Goal: Task Accomplishment & Management: Complete application form

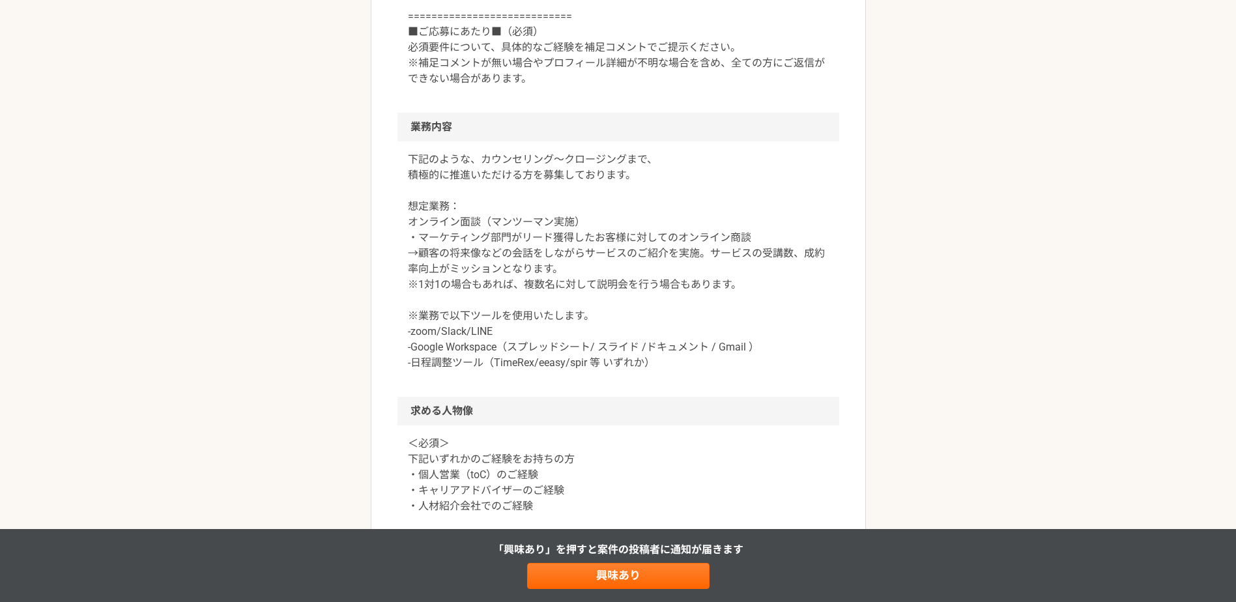
scroll to position [652, 0]
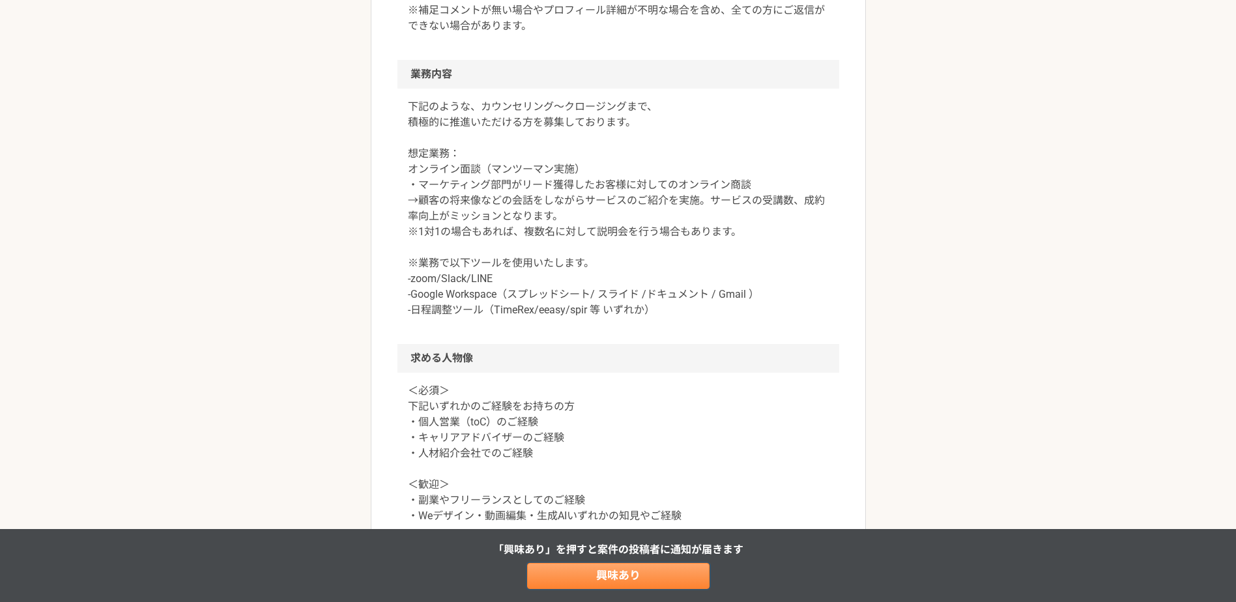
click at [601, 579] on link "興味あり" at bounding box center [618, 576] width 182 height 26
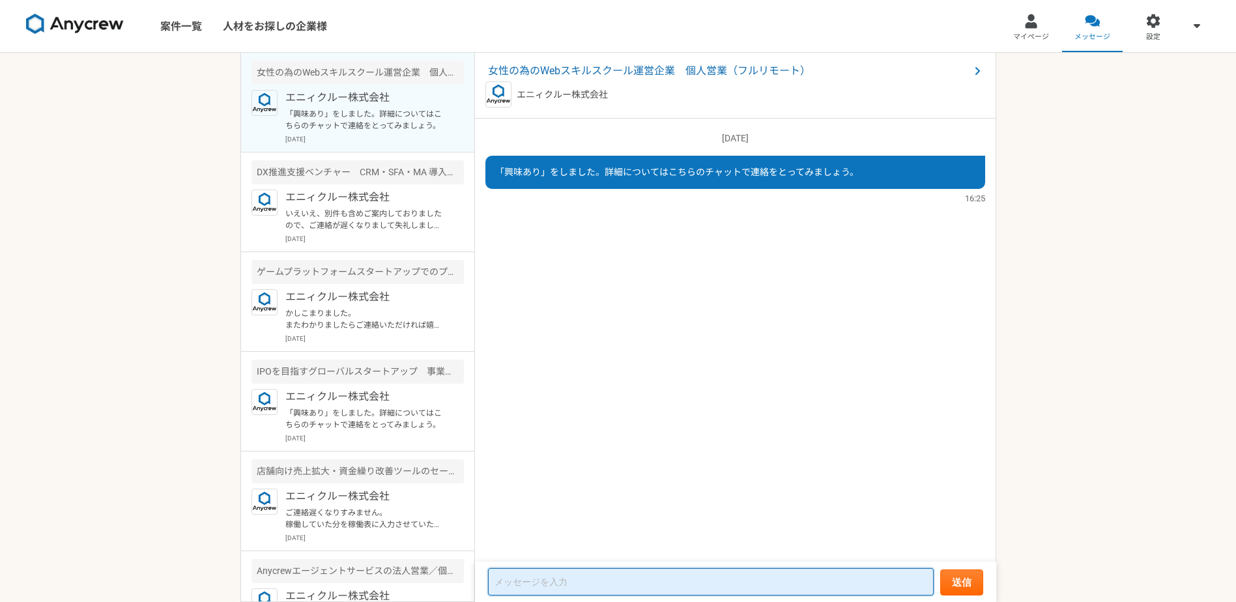
click at [562, 589] on textarea at bounding box center [711, 581] width 446 height 27
type textarea "詳細お伺いさせて頂ければ幸いです。 宜しくお願い致します。"
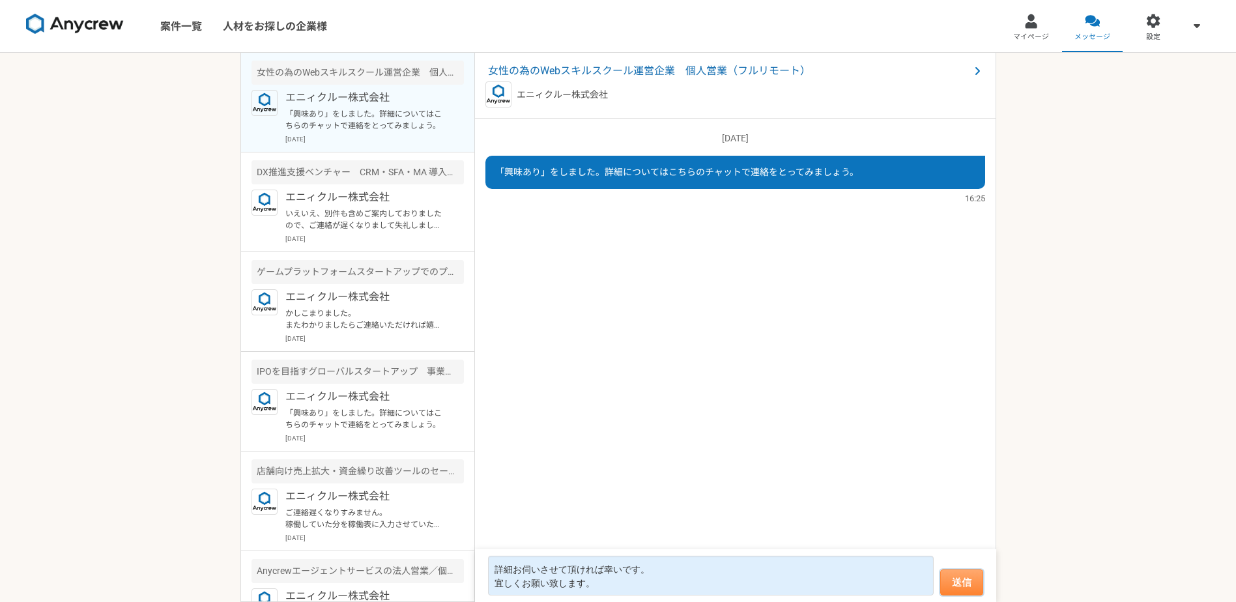
click at [951, 579] on button "送信" at bounding box center [961, 582] width 43 height 26
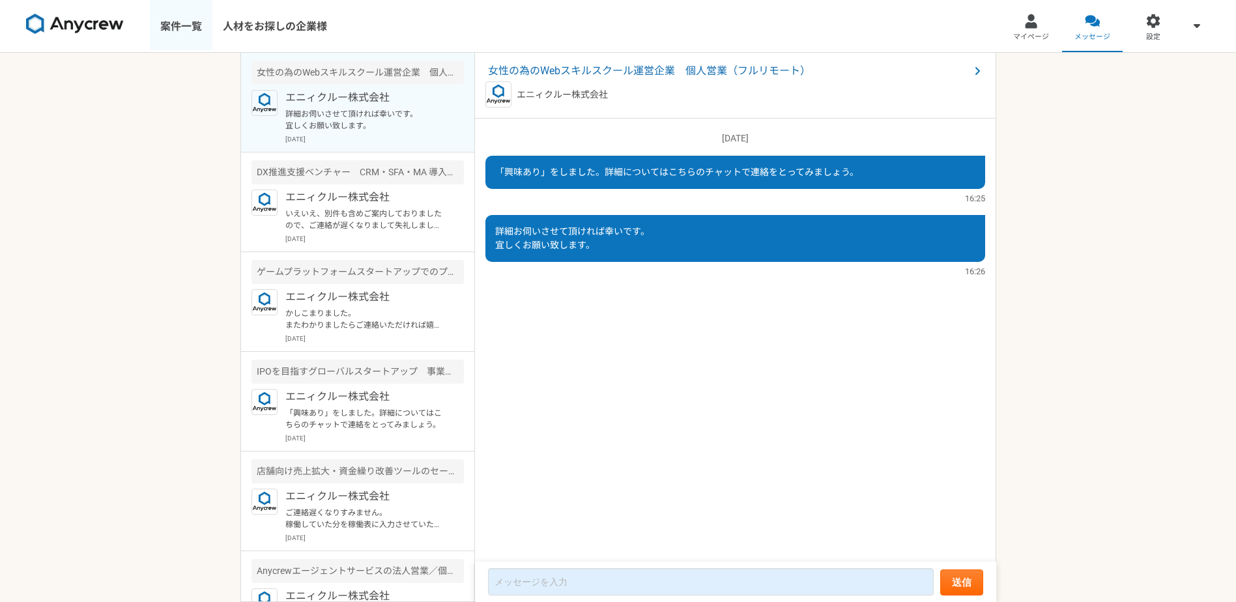
click at [175, 24] on link "案件一覧" at bounding box center [181, 26] width 63 height 52
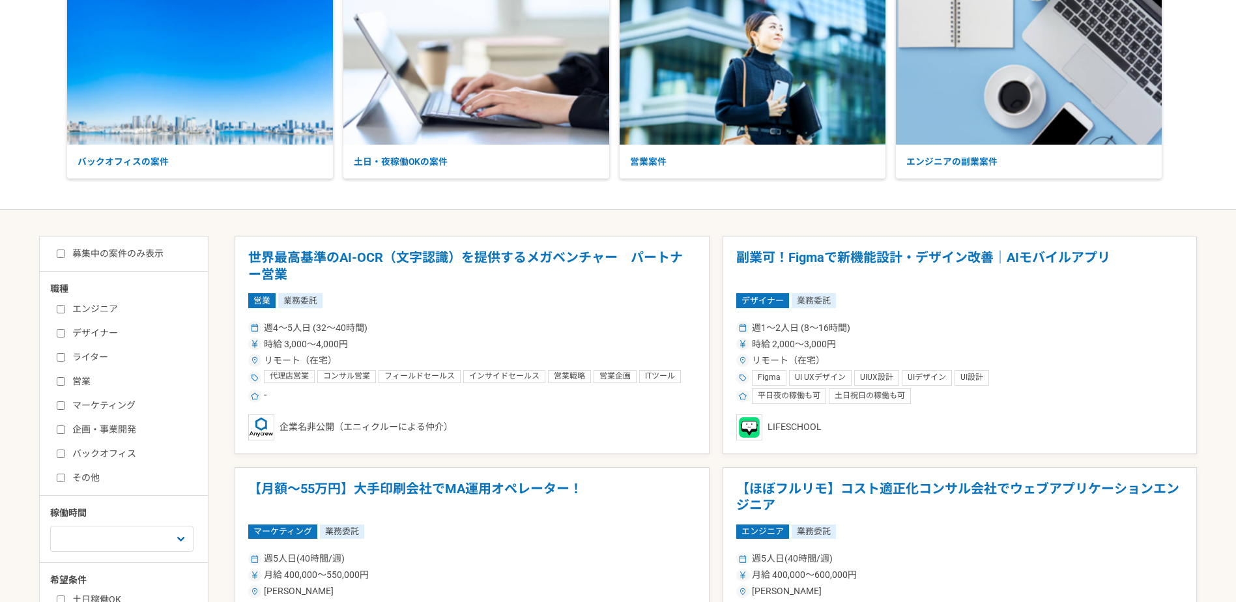
scroll to position [217, 0]
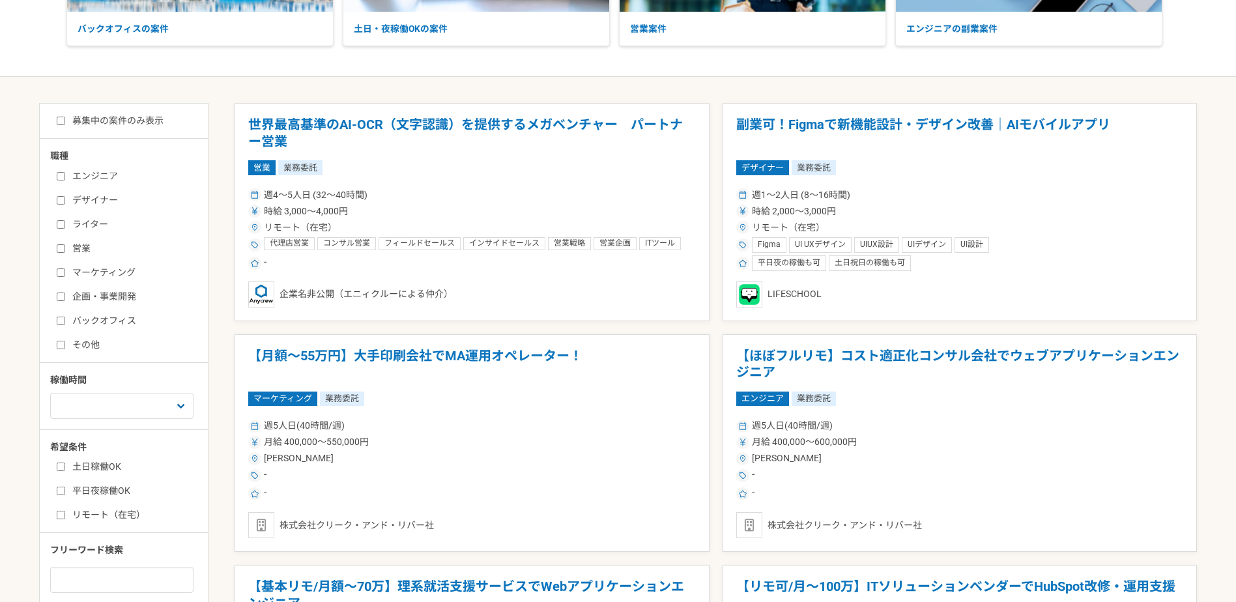
click at [64, 117] on input "募集中の案件のみ表示" at bounding box center [61, 121] width 8 height 8
checkbox input "true"
click at [63, 250] on input "営業" at bounding box center [61, 248] width 8 height 8
checkbox input "true"
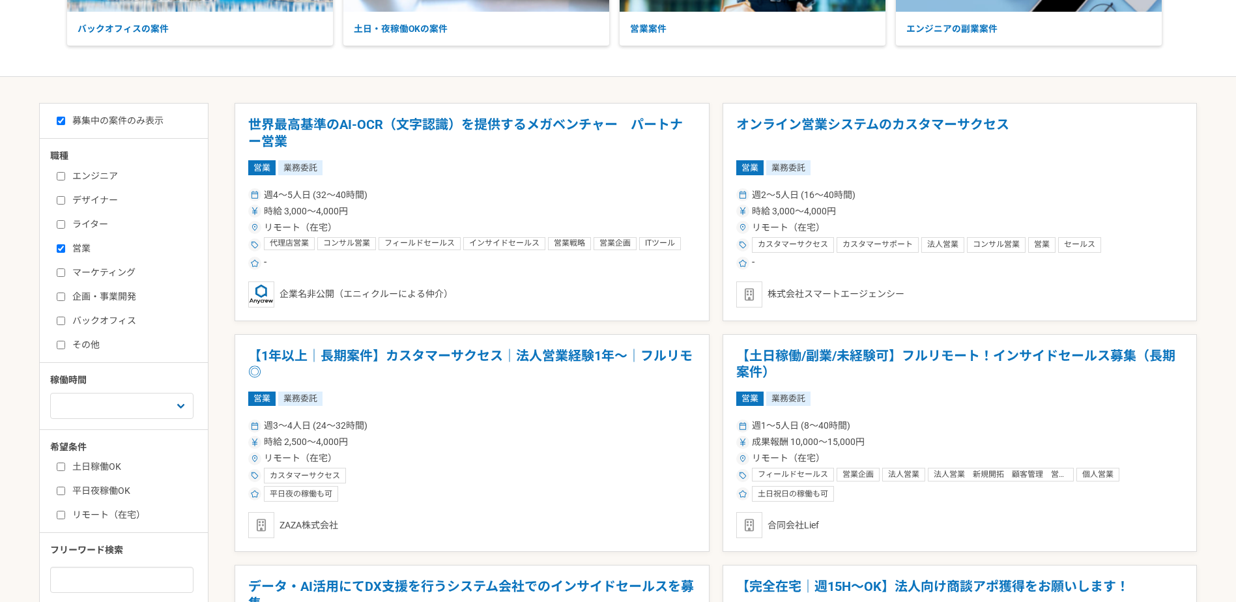
click at [63, 299] on input "企画・事業開発" at bounding box center [61, 297] width 8 height 8
checkbox input "true"
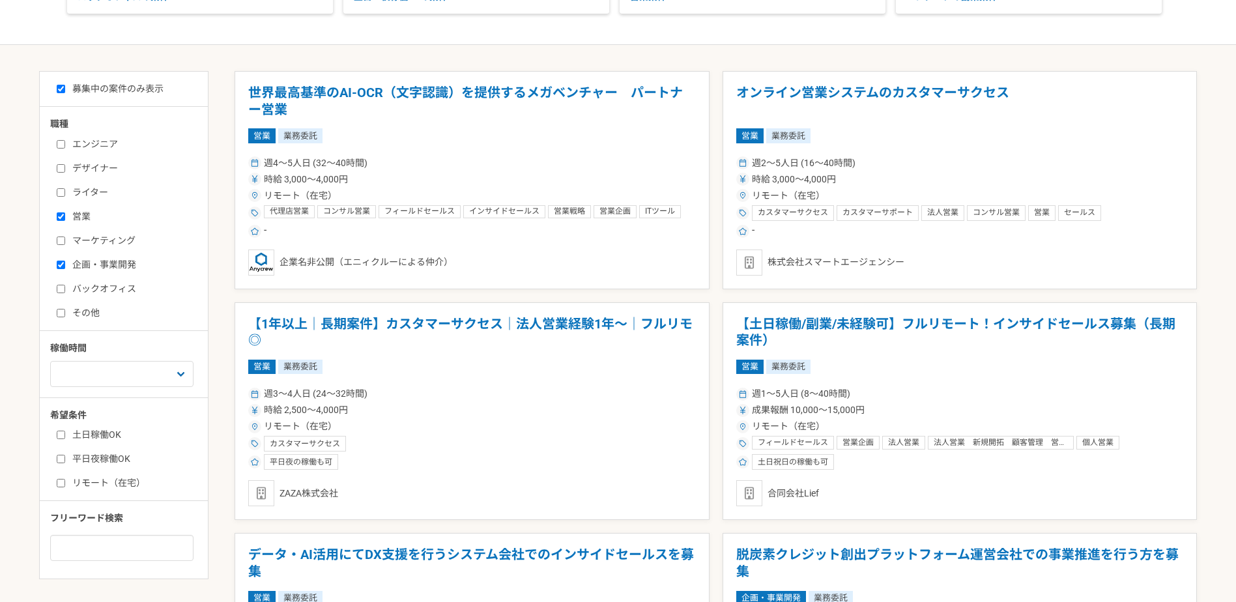
scroll to position [326, 0]
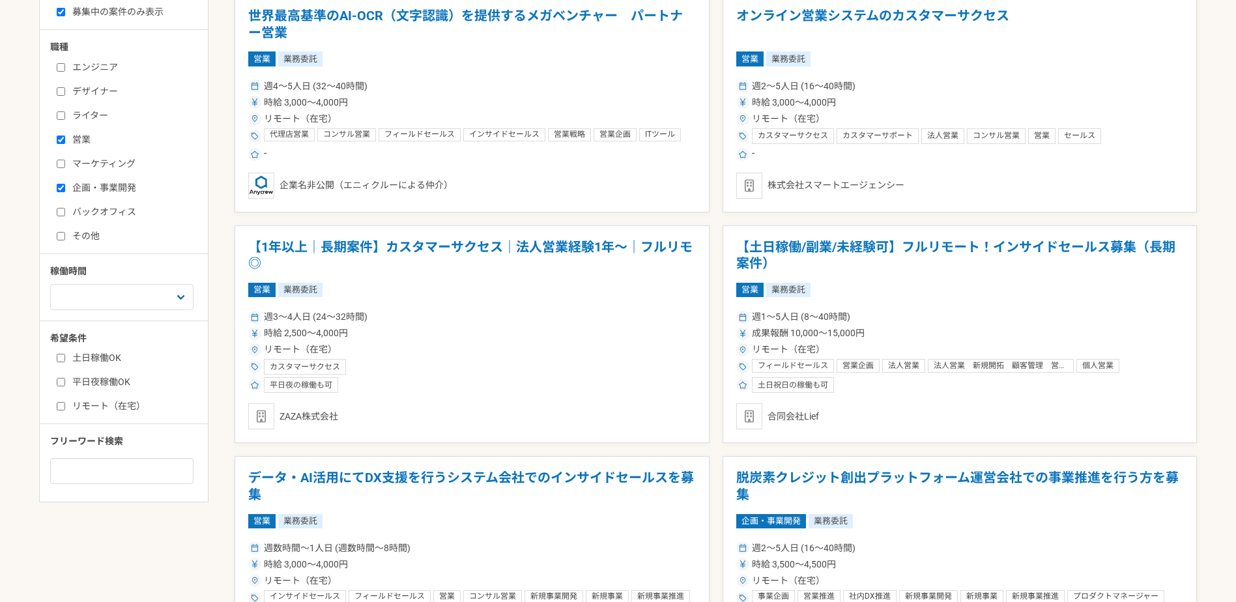
click at [58, 362] on input "土日稼働OK" at bounding box center [61, 358] width 8 height 8
checkbox input "true"
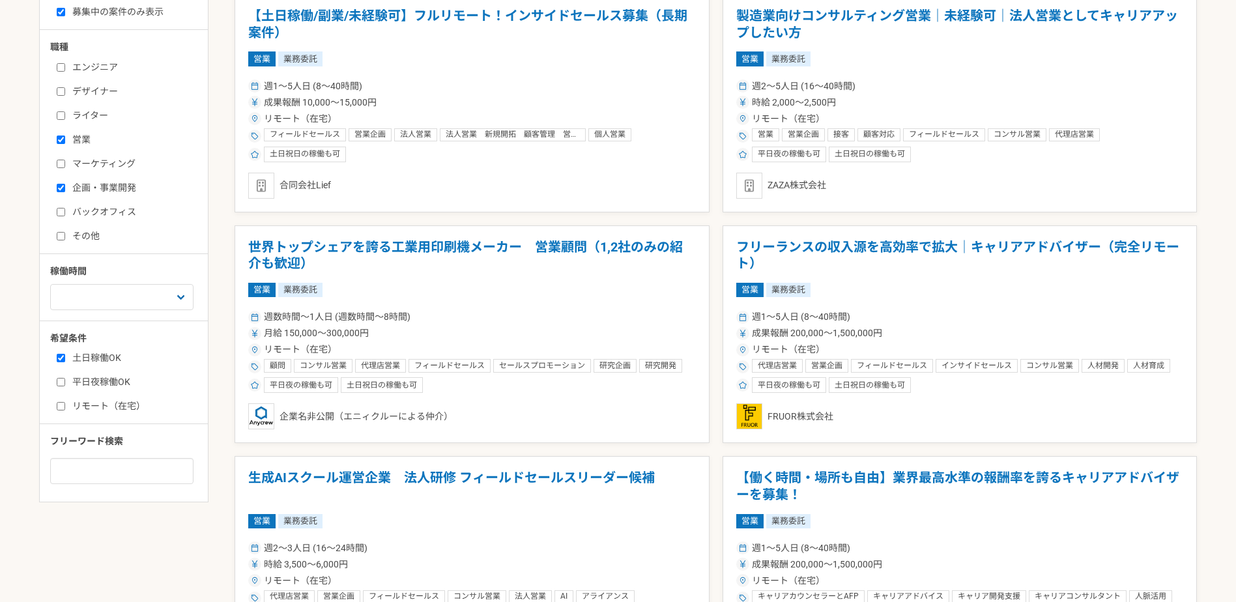
click at [58, 379] on input "平日夜稼働OK" at bounding box center [61, 382] width 8 height 8
checkbox input "true"
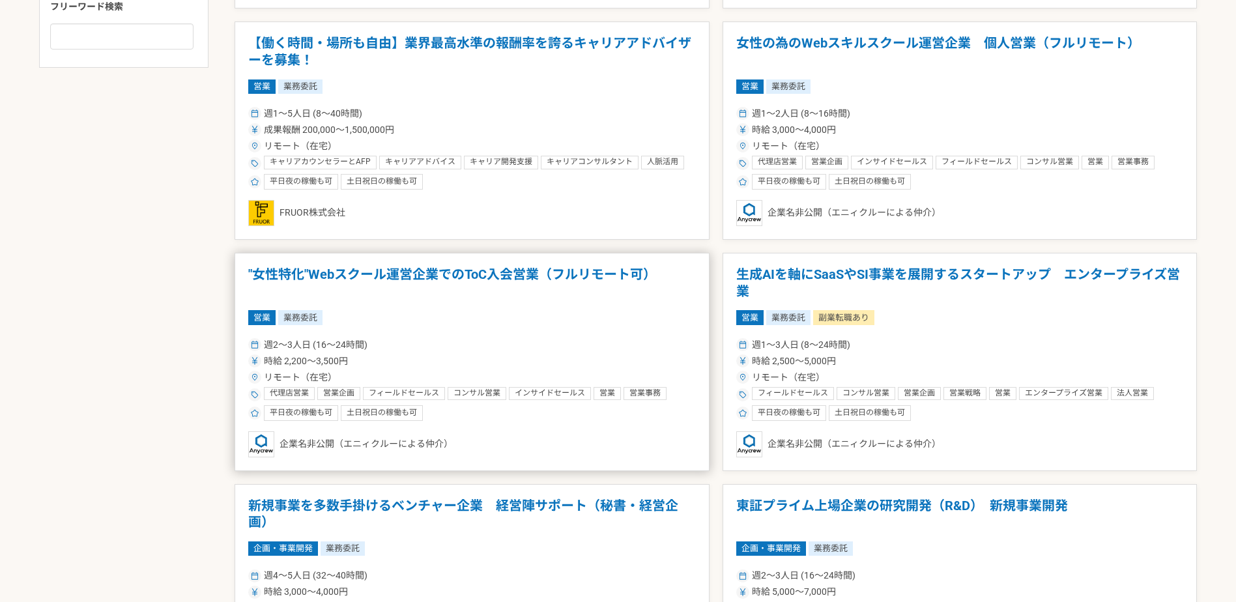
scroll to position [977, 0]
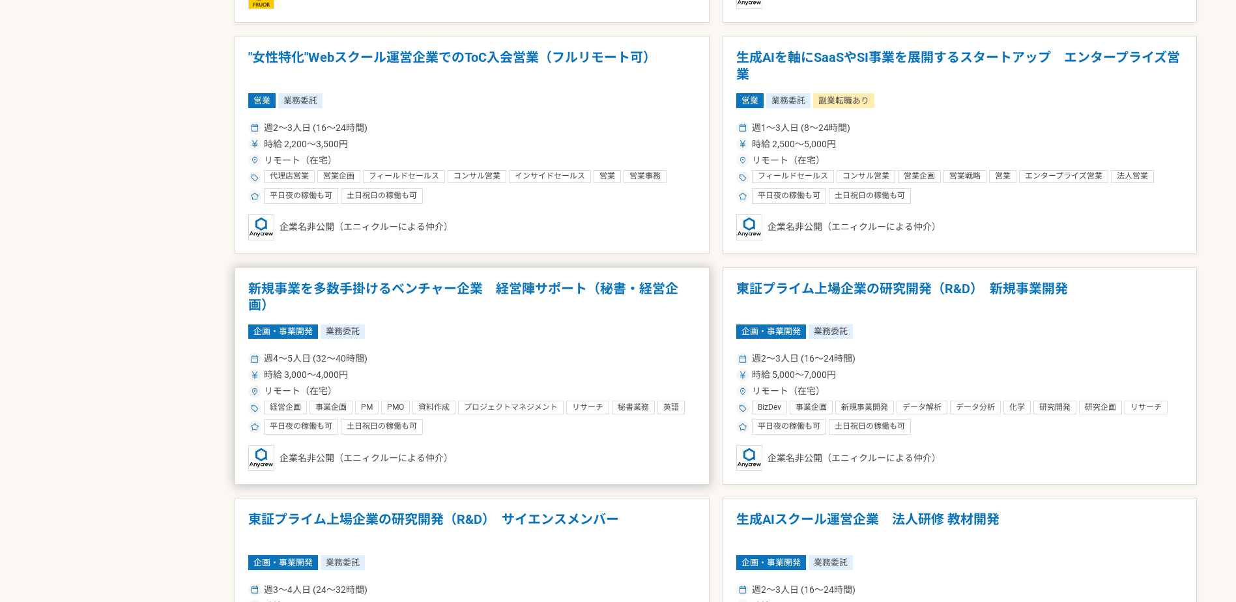
click at [582, 382] on div "時給 3,000〜4,000円" at bounding box center [472, 375] width 448 height 14
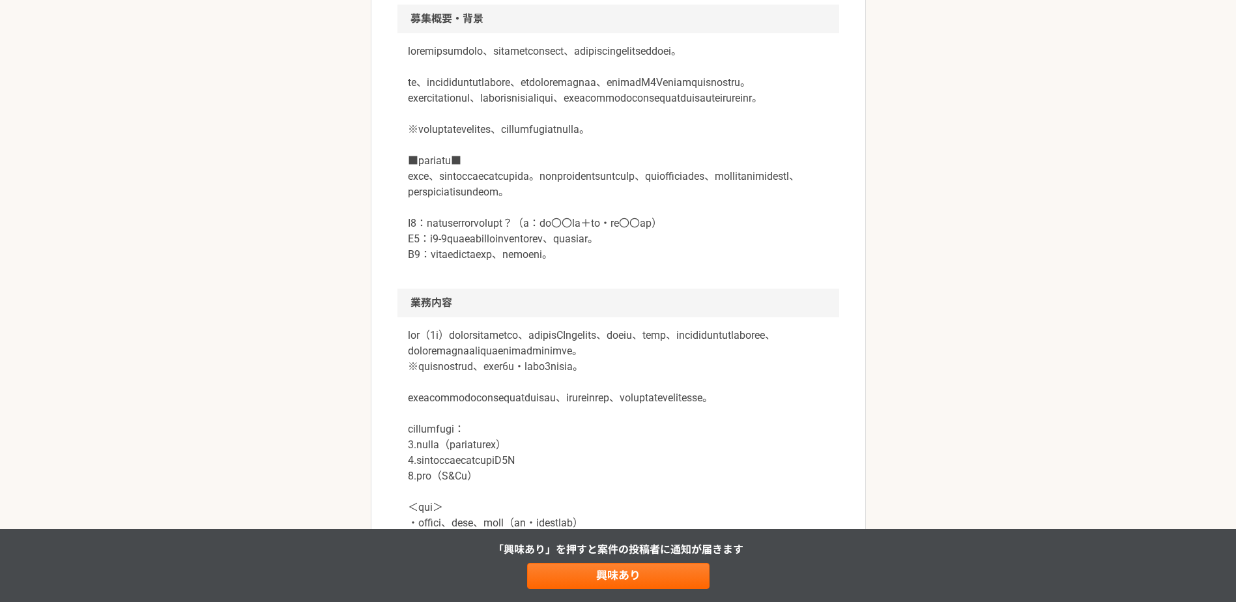
scroll to position [435, 0]
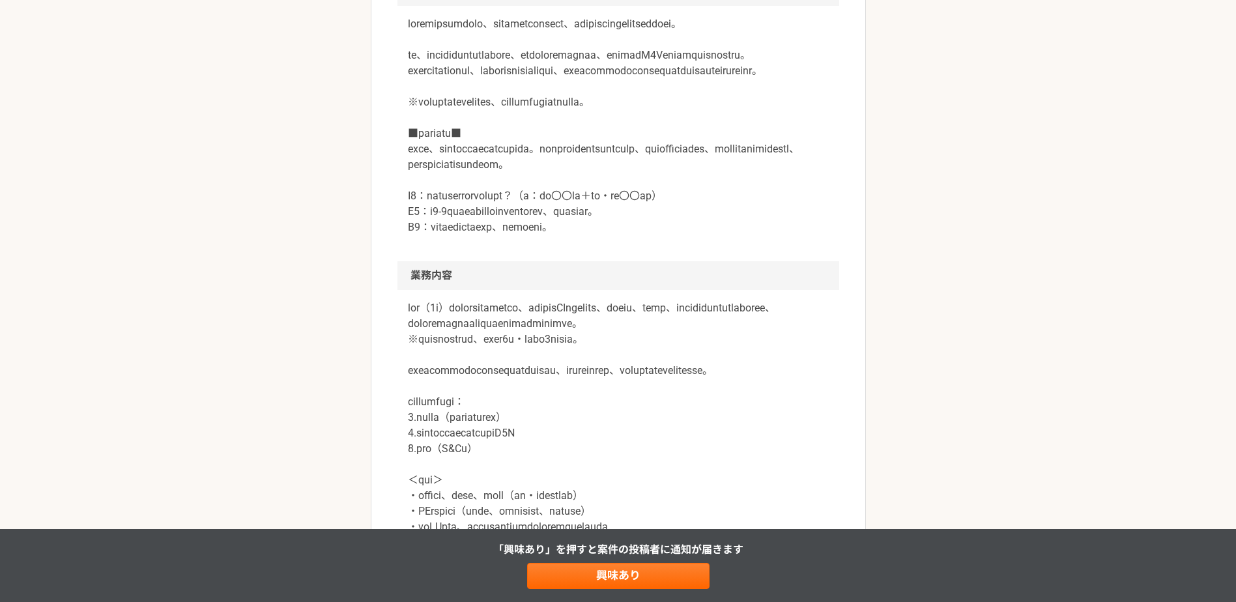
drag, startPoint x: 569, startPoint y: 281, endPoint x: 461, endPoint y: 326, distance: 117.7
click at [461, 290] on h2 "業務内容" at bounding box center [618, 275] width 442 height 29
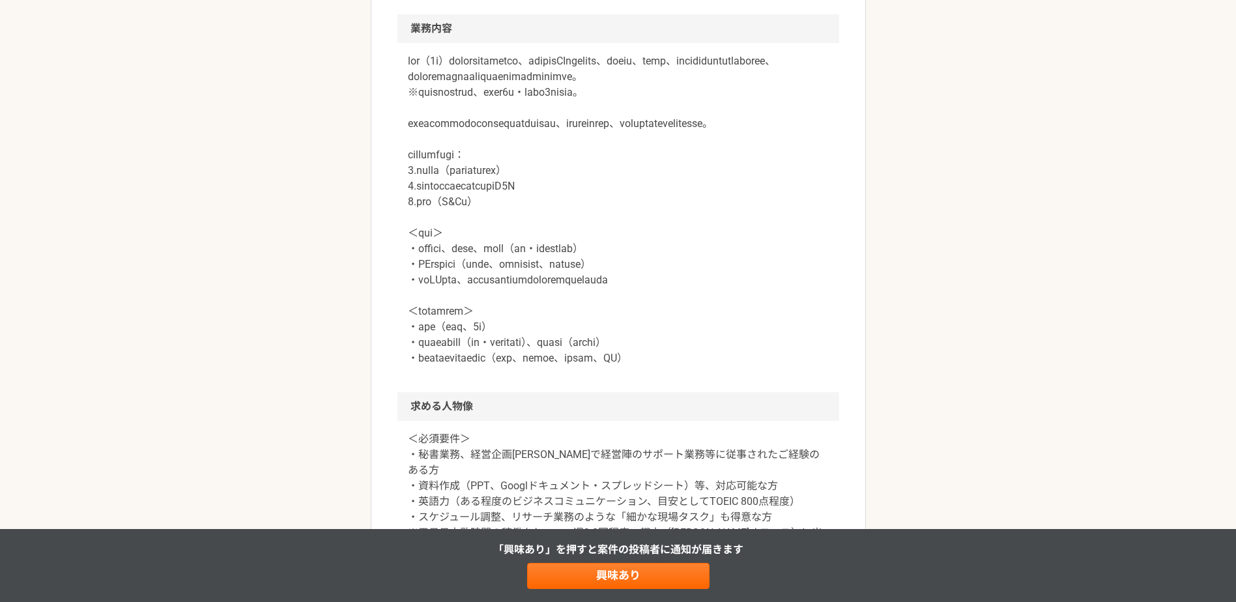
scroll to position [760, 0]
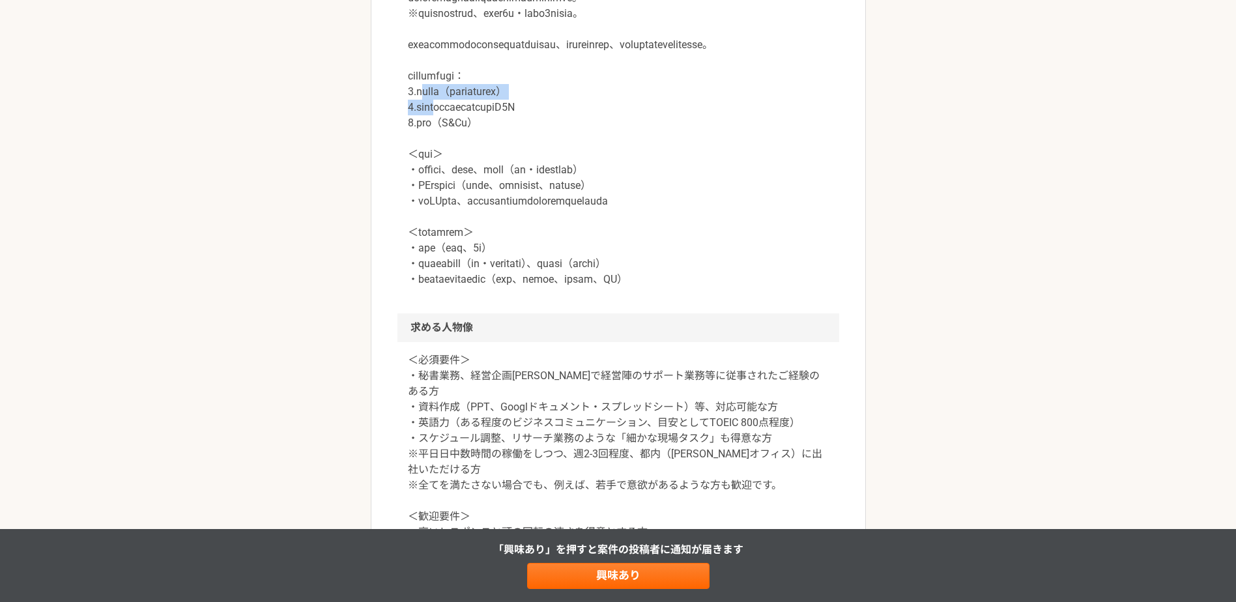
drag, startPoint x: 424, startPoint y: 187, endPoint x: 468, endPoint y: 197, distance: 45.4
click at [467, 196] on p at bounding box center [618, 131] width 421 height 313
drag, startPoint x: 468, startPoint y: 197, endPoint x: 497, endPoint y: 259, distance: 68.8
click at [497, 259] on p at bounding box center [618, 131] width 421 height 313
drag, startPoint x: 427, startPoint y: 274, endPoint x: 526, endPoint y: 283, distance: 98.8
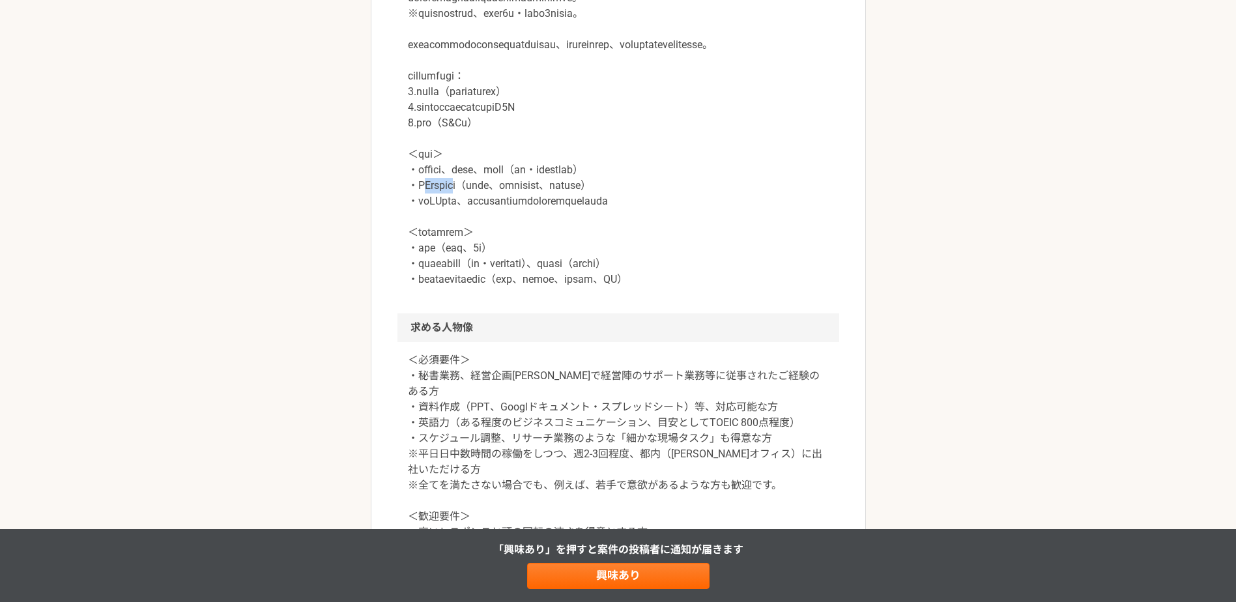
click at [524, 283] on p at bounding box center [618, 131] width 421 height 313
click at [531, 284] on p at bounding box center [618, 131] width 421 height 313
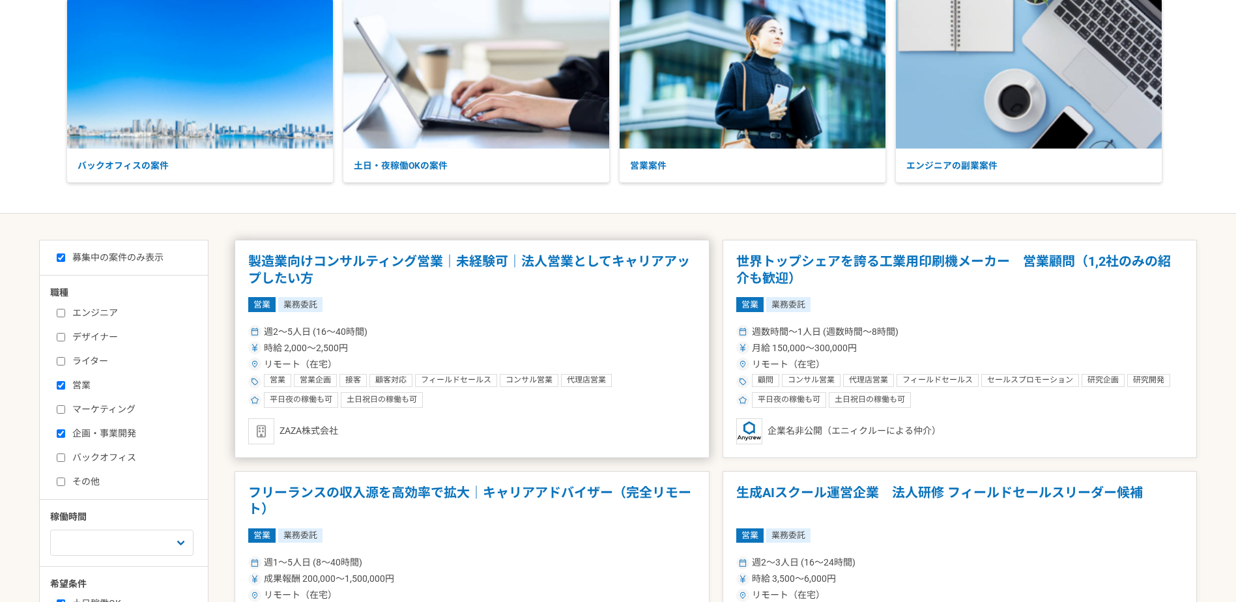
scroll to position [109, 0]
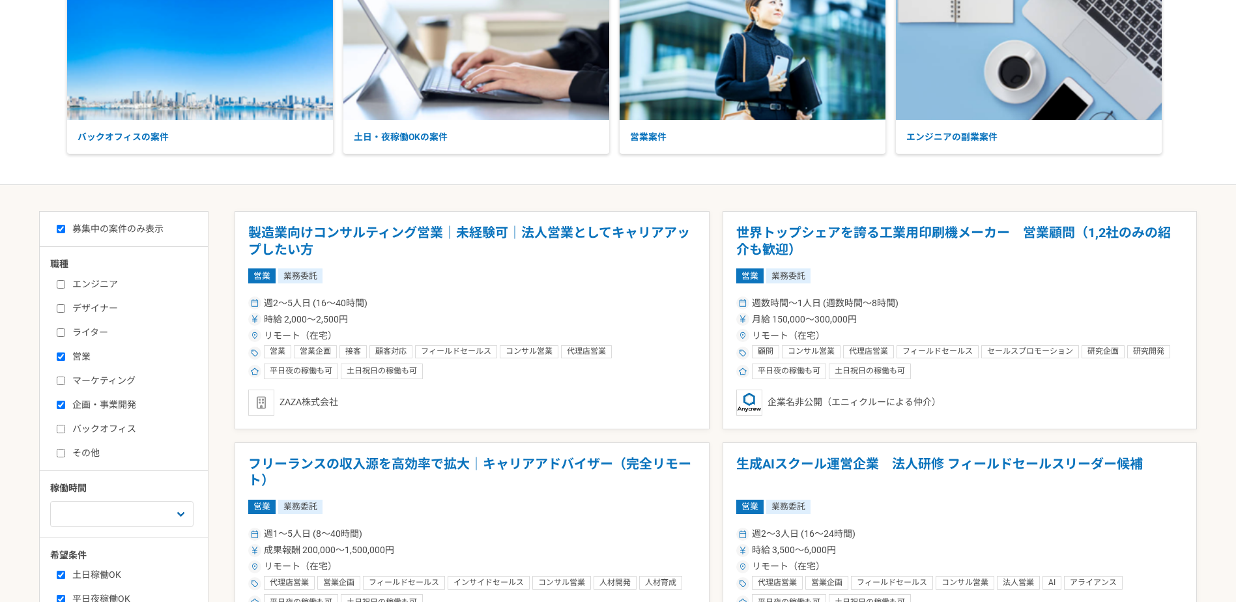
click at [61, 454] on input "その他" at bounding box center [61, 453] width 8 height 8
checkbox input "true"
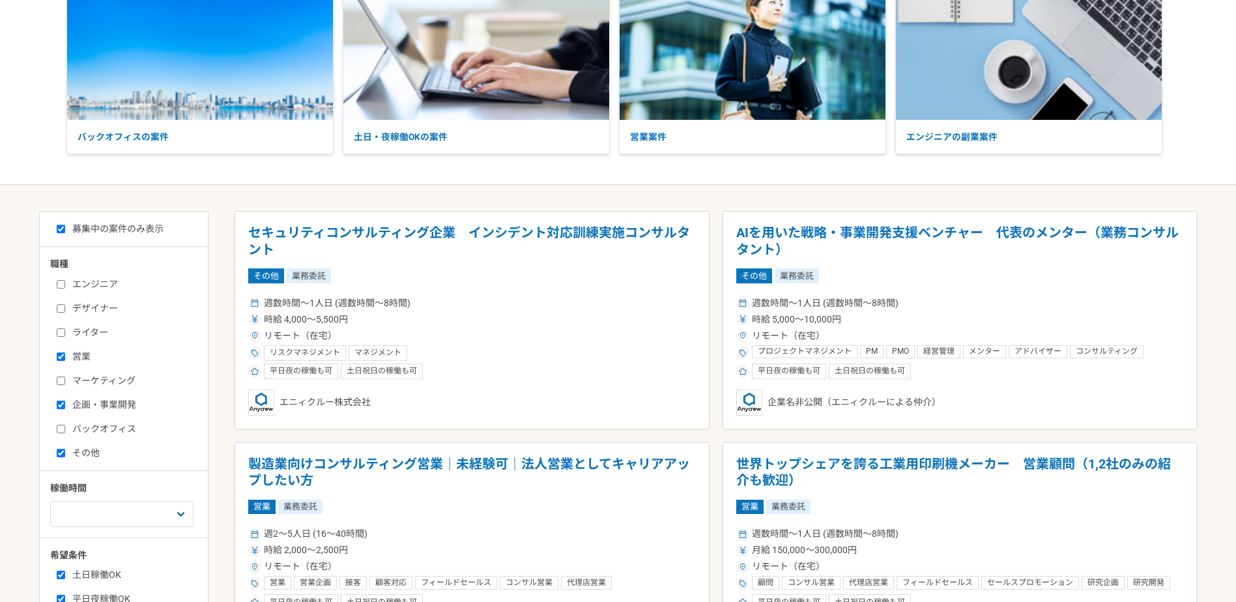
click at [64, 399] on label "企画・事業開発" at bounding box center [132, 405] width 150 height 14
click at [64, 401] on input "企画・事業開発" at bounding box center [61, 405] width 8 height 8
checkbox input "false"
click at [64, 357] on input "営業" at bounding box center [61, 357] width 8 height 8
checkbox input "false"
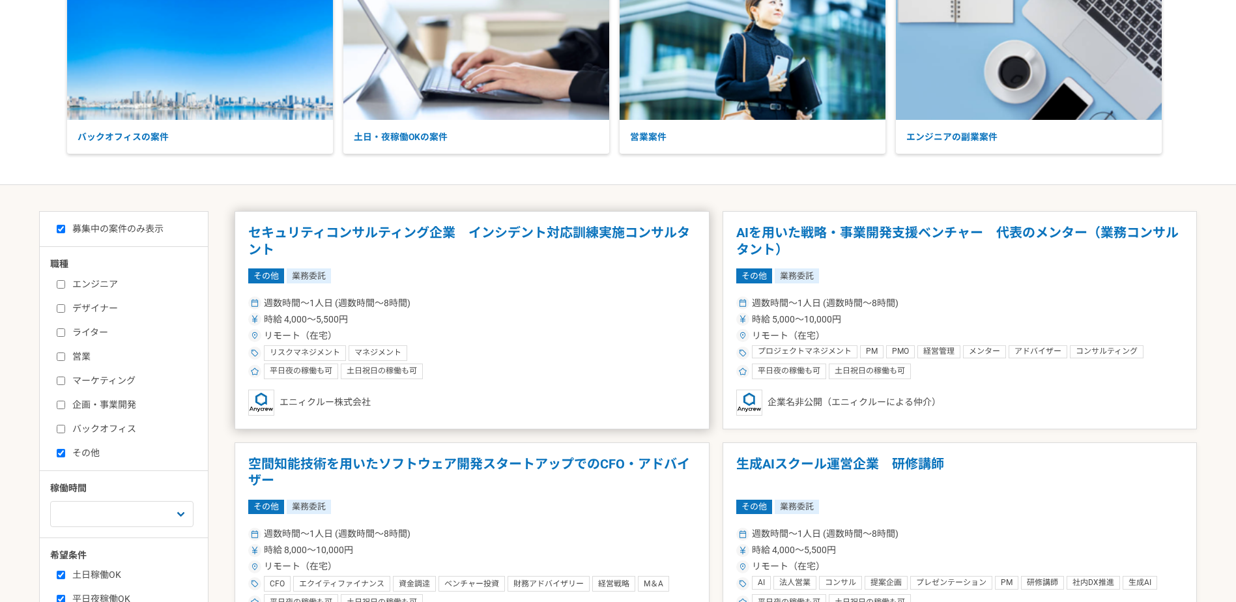
click at [497, 339] on div "リモート（在宅）" at bounding box center [472, 336] width 448 height 14
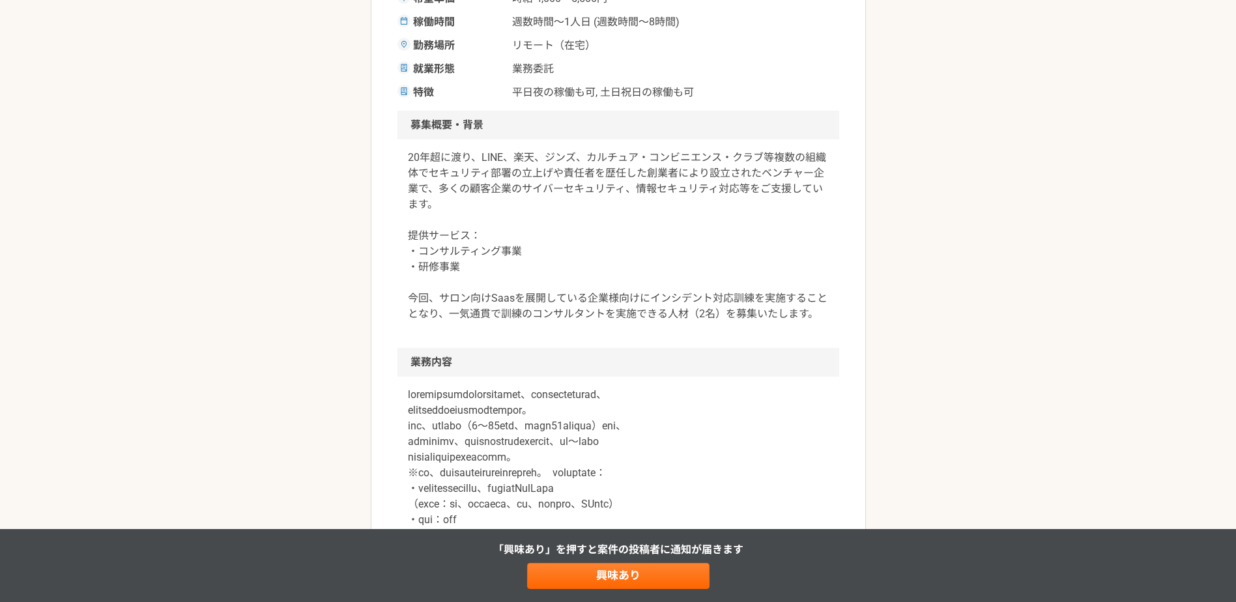
scroll to position [435, 0]
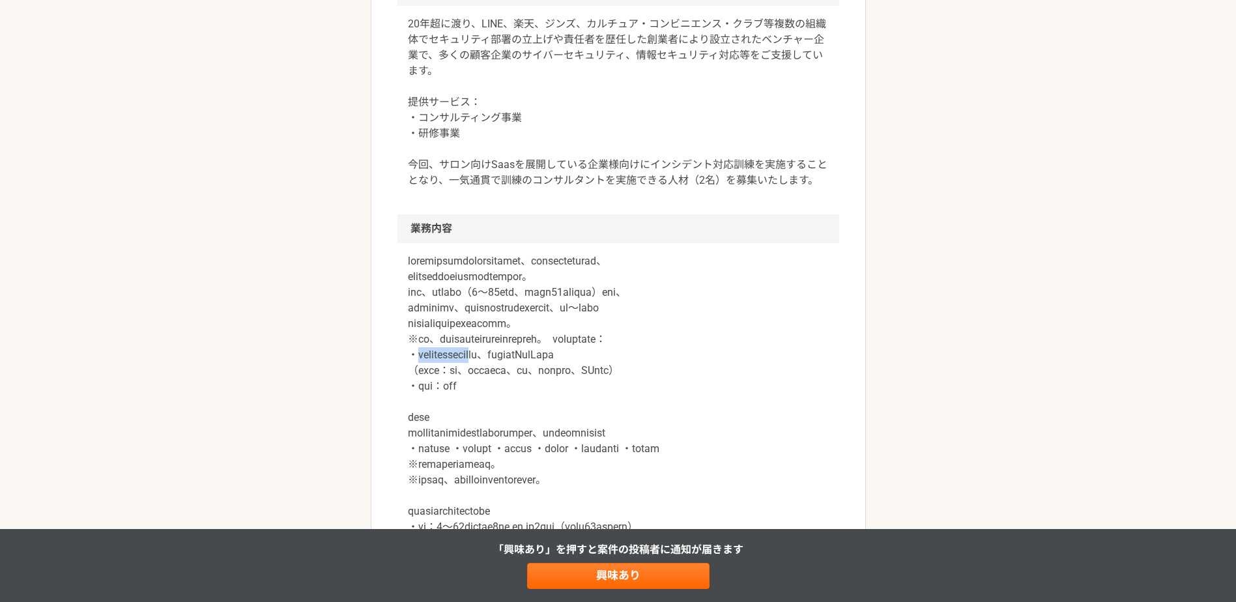
drag, startPoint x: 495, startPoint y: 351, endPoint x: 549, endPoint y: 355, distance: 54.2
click at [547, 354] on p at bounding box center [618, 534] width 421 height 563
click at [550, 361] on p at bounding box center [618, 534] width 421 height 563
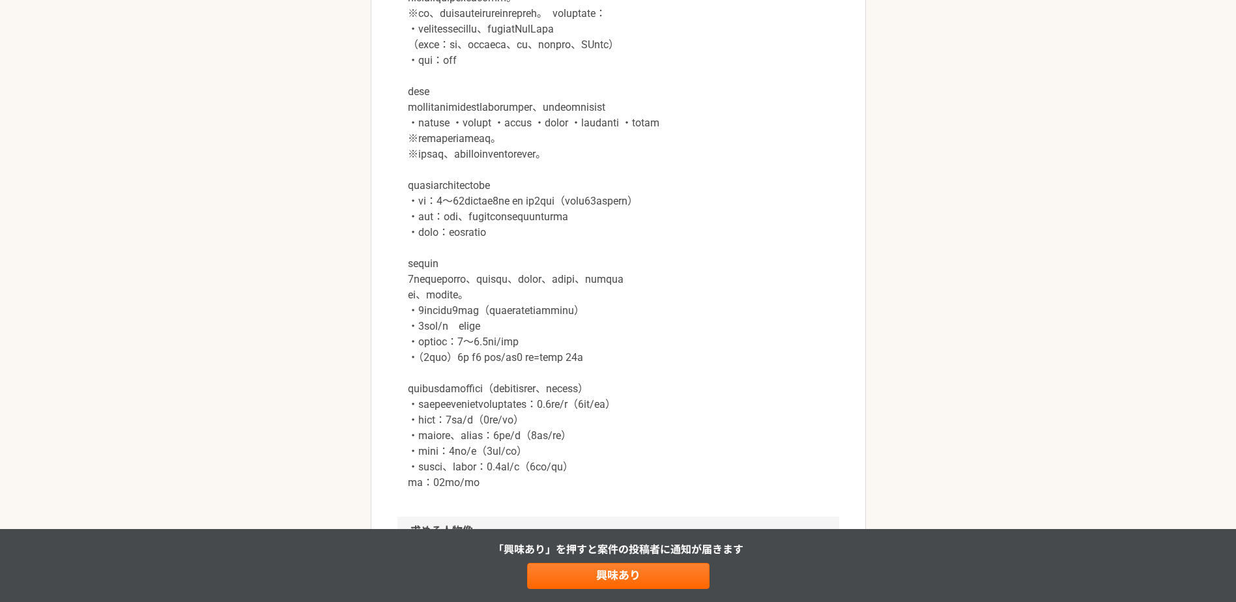
scroll to position [977, 0]
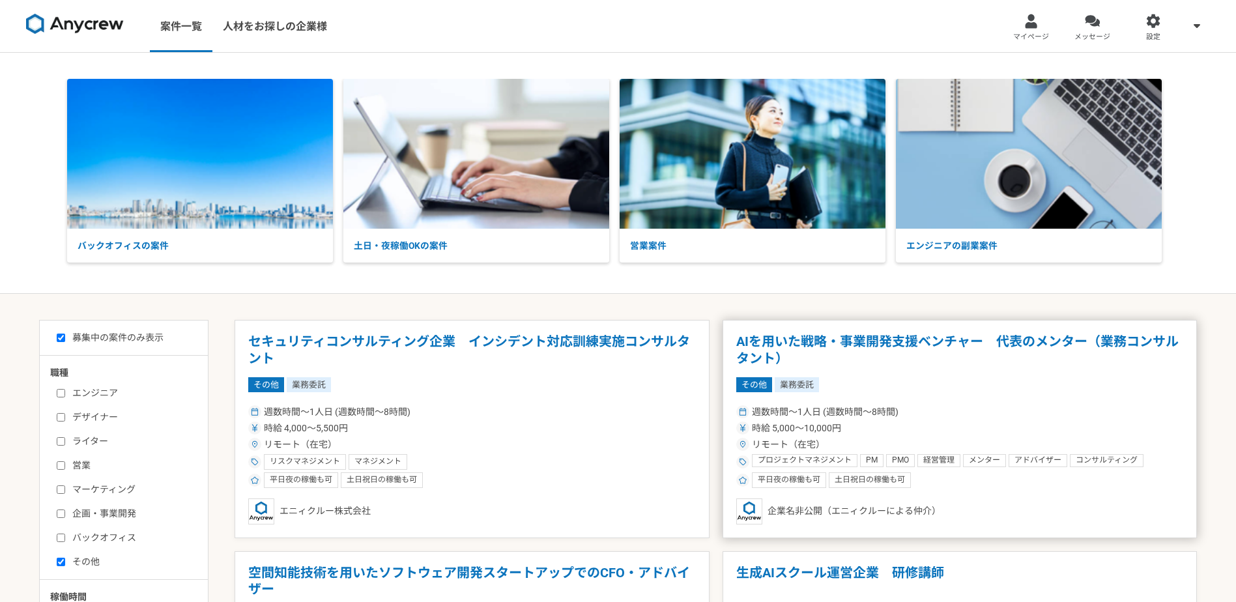
click at [940, 425] on div "時給 5,000〜10,000円" at bounding box center [960, 429] width 448 height 14
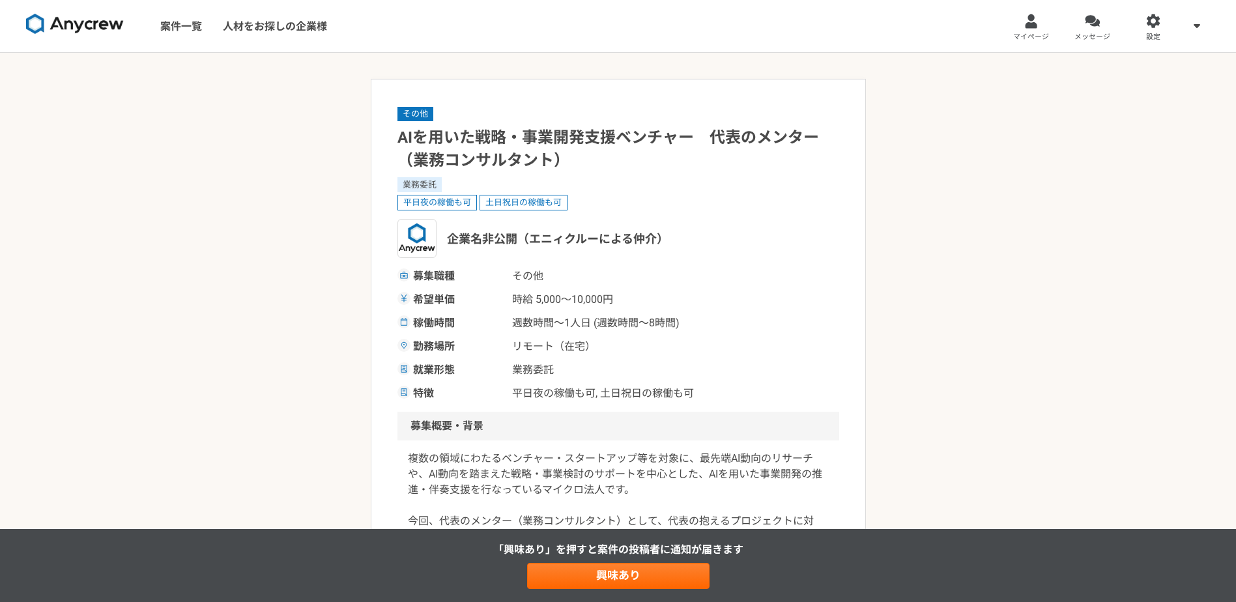
scroll to position [217, 0]
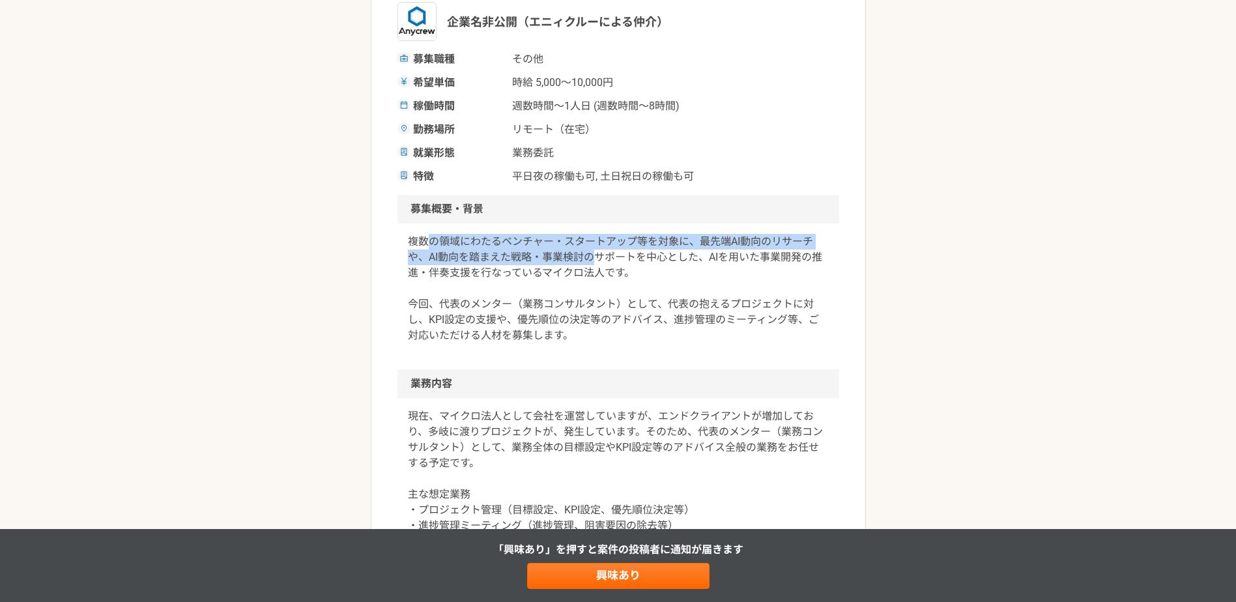
drag, startPoint x: 493, startPoint y: 244, endPoint x: 605, endPoint y: 259, distance: 113.1
click at [604, 259] on div "複数の領域にわたるベンチャー・スタートアップ等を対象に、最先端AI動向のリサーチや、AI動向を踏まえた戦略・事業検討のサポートを中心とした、AIを用いた事業開…" at bounding box center [618, 296] width 442 height 146
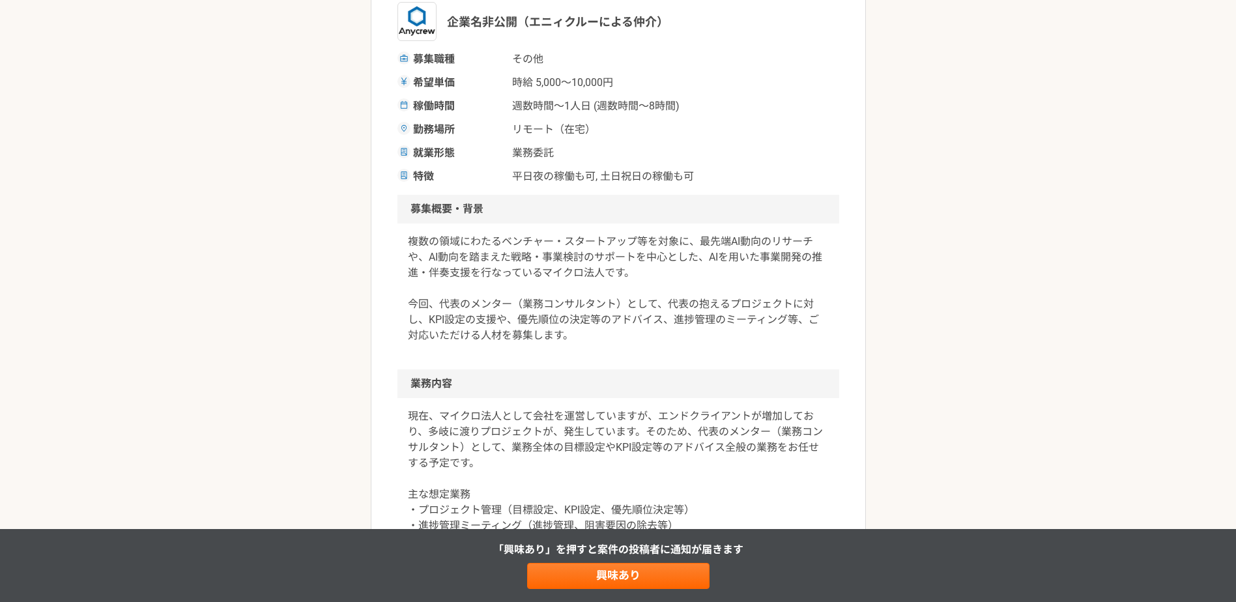
drag, startPoint x: 605, startPoint y: 259, endPoint x: 605, endPoint y: 277, distance: 18.2
click at [605, 277] on p "複数の領域にわたるベンチャー・スタートアップ等を対象に、最先端AI動向のリサーチや、AI動向を踏まえた戦略・事業検討のサポートを中心とした、AIを用いた事業開…" at bounding box center [618, 288] width 421 height 109
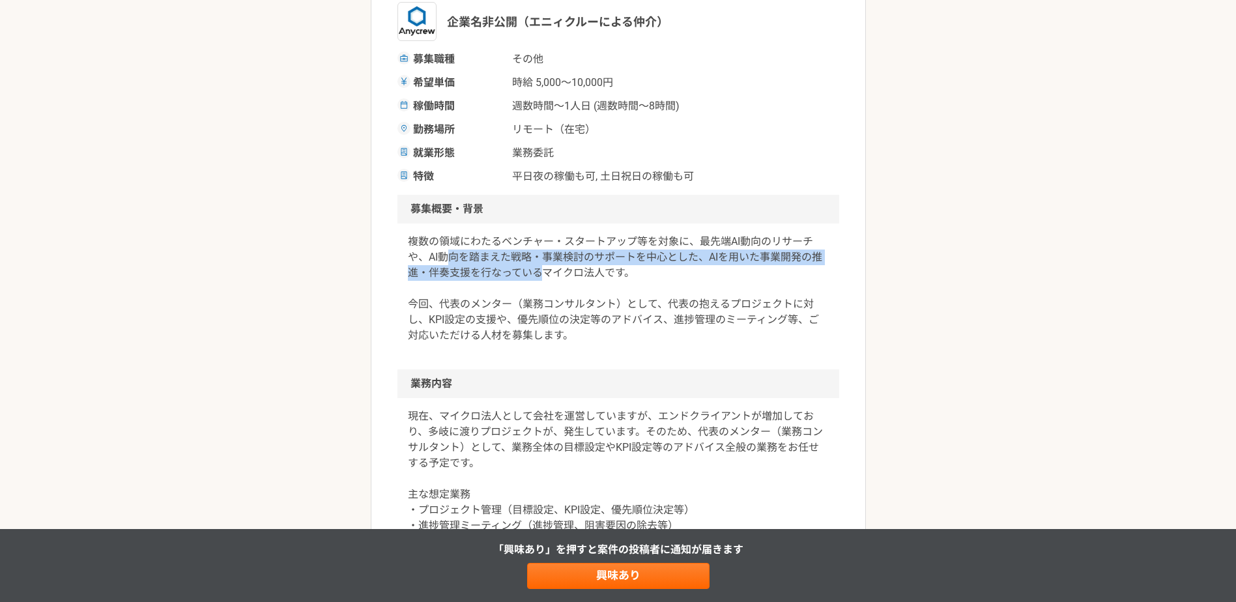
drag, startPoint x: 444, startPoint y: 256, endPoint x: 573, endPoint y: 283, distance: 131.8
click at [568, 283] on p "複数の領域にわたるベンチャー・スタートアップ等を対象に、最先端AI動向のリサーチや、AI動向を踏まえた戦略・事業検討のサポートを中心とした、AIを用いた事業開…" at bounding box center [618, 288] width 421 height 109
drag, startPoint x: 573, startPoint y: 283, endPoint x: 585, endPoint y: 283, distance: 12.4
click at [585, 283] on p "複数の領域にわたるベンチャー・スタートアップ等を対象に、最先端AI動向のリサーチや、AI動向を踏まえた戦略・事業検討のサポートを中心とした、AIを用いた事業開…" at bounding box center [618, 288] width 421 height 109
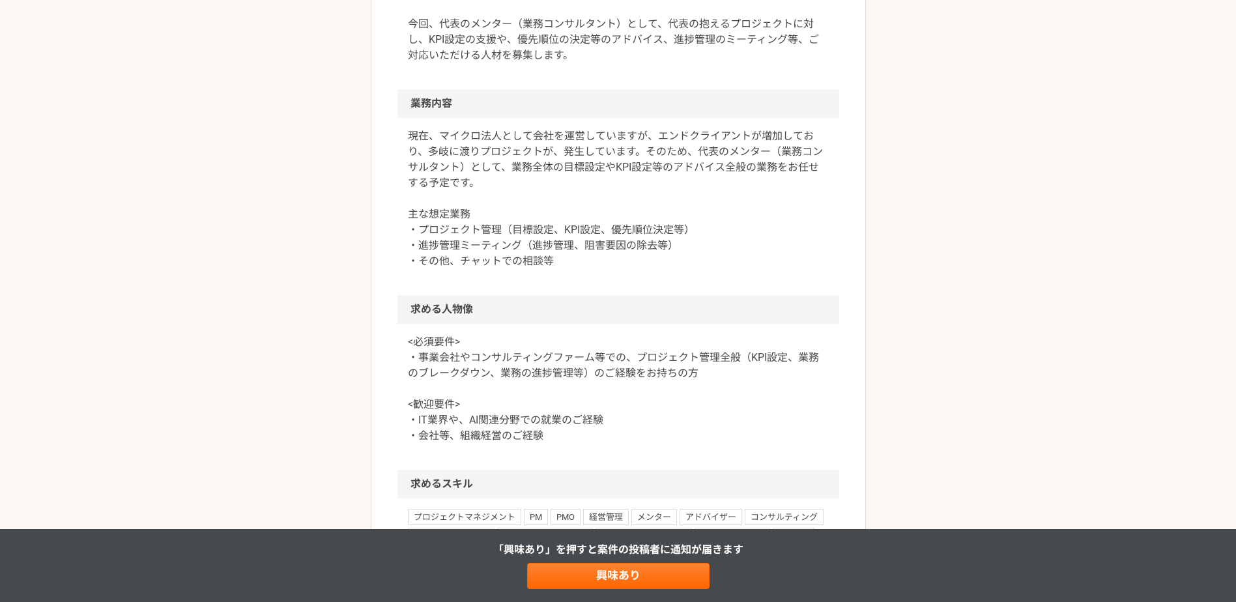
scroll to position [543, 0]
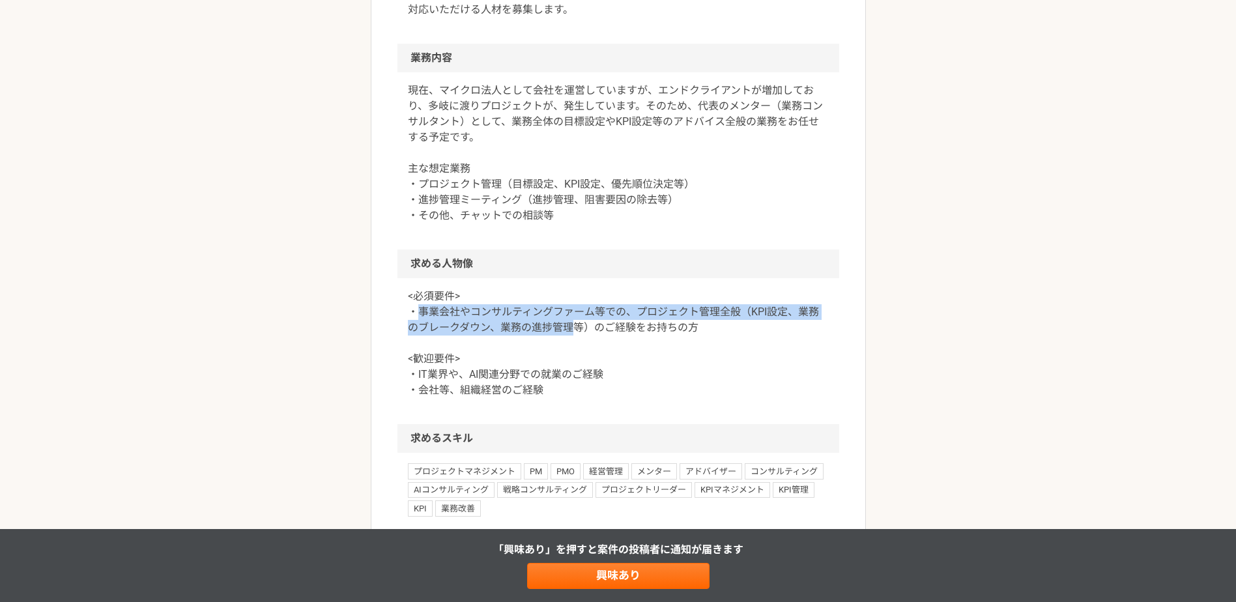
drag, startPoint x: 420, startPoint y: 307, endPoint x: 572, endPoint y: 326, distance: 153.6
click at [572, 326] on p "<必須要件> ・事業会社やコンサルティングファーム等での、プロジェクト管理全般（KPI設定、業務のブレークダウン、業務の進捗管理等）のご経験をお持ちの方 <歓…" at bounding box center [618, 343] width 421 height 109
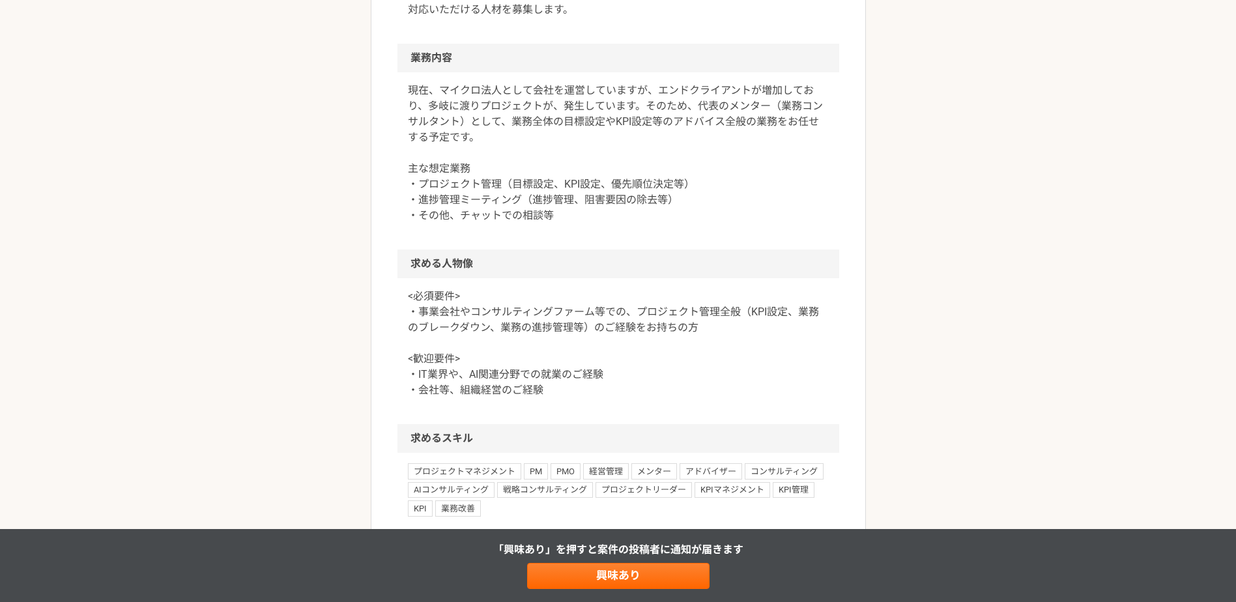
drag, startPoint x: 577, startPoint y: 326, endPoint x: 598, endPoint y: 326, distance: 20.9
click at [598, 326] on p "<必須要件> ・事業会社やコンサルティングファーム等での、プロジェクト管理全般（KPI設定、業務のブレークダウン、業務の進捗管理等）のご経験をお持ちの方 <歓…" at bounding box center [618, 343] width 421 height 109
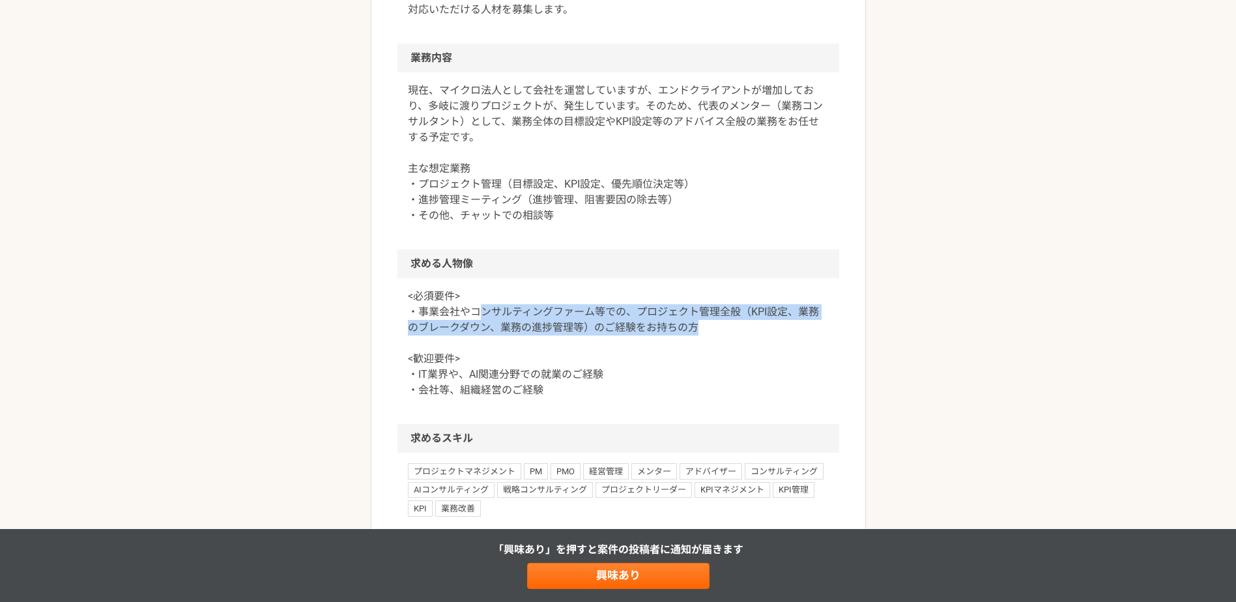
drag, startPoint x: 728, startPoint y: 325, endPoint x: 472, endPoint y: 315, distance: 255.6
click at [472, 315] on p "<必須要件> ・事業会社やコンサルティングファーム等での、プロジェクト管理全般（KPI設定、業務のブレークダウン、業務の進捗管理等）のご経験をお持ちの方 <歓…" at bounding box center [618, 343] width 421 height 109
click at [471, 320] on p "<必須要件> ・事業会社やコンサルティングファーム等での、プロジェクト管理全般（KPI設定、業務のブレークダウン、業務の進捗管理等）のご経験をお持ちの方 <歓…" at bounding box center [618, 343] width 421 height 109
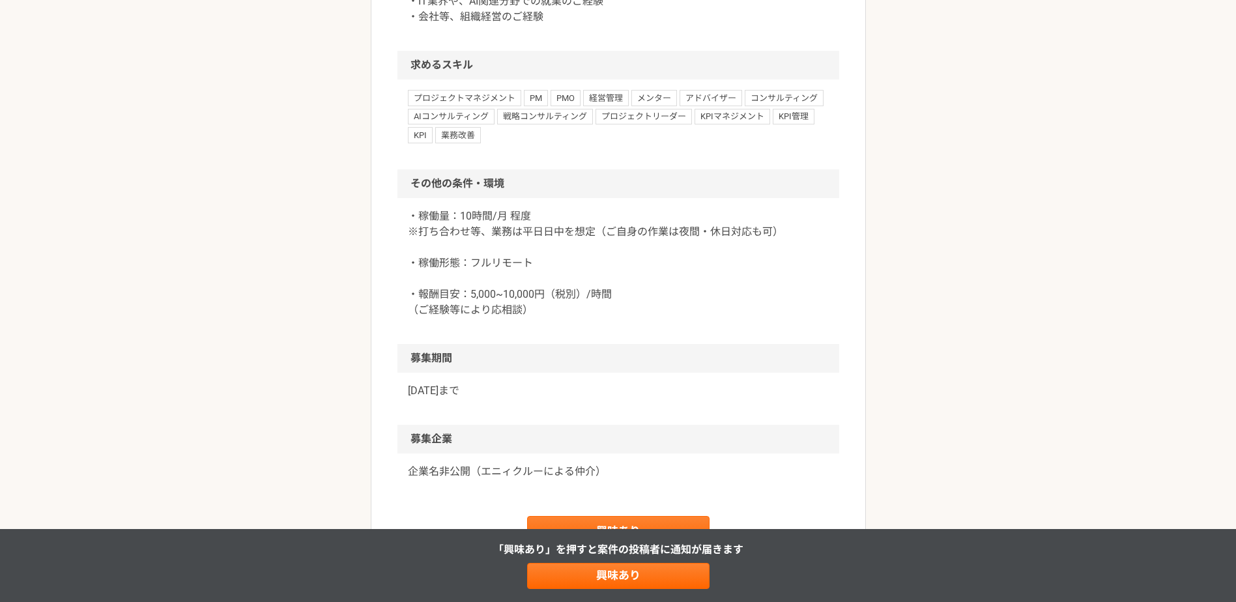
scroll to position [977, 0]
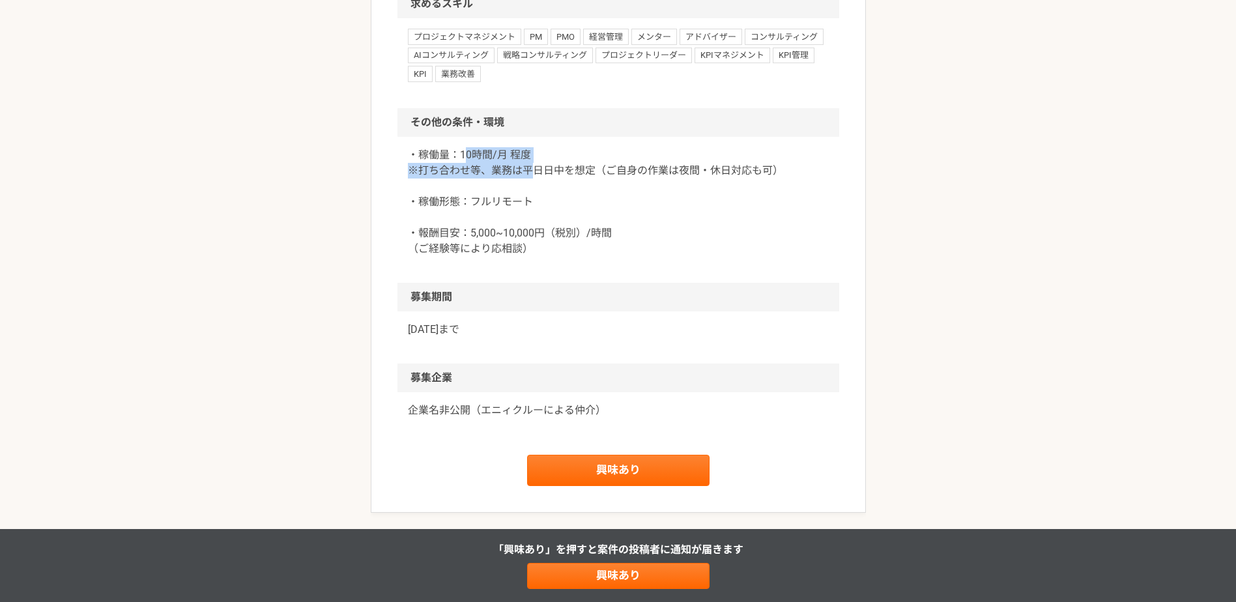
drag, startPoint x: 465, startPoint y: 154, endPoint x: 580, endPoint y: 192, distance: 121.6
click at [580, 192] on p "・稼働量：10時間/月 程度 ※打ち合わせ等、業務は平日日中を想定（ご自身の作業は夜間・休日対応も可） ・稼働形態：フルリモート ・報酬目安：5,000~10…" at bounding box center [618, 201] width 421 height 109
drag, startPoint x: 580, startPoint y: 192, endPoint x: 579, endPoint y: 202, distance: 9.8
click at [579, 202] on p "・稼働量：10時間/月 程度 ※打ち合わせ等、業務は平日日中を想定（ご自身の作業は夜間・休日対応も可） ・稼働形態：フルリモート ・報酬目安：5,000~10…" at bounding box center [618, 201] width 421 height 109
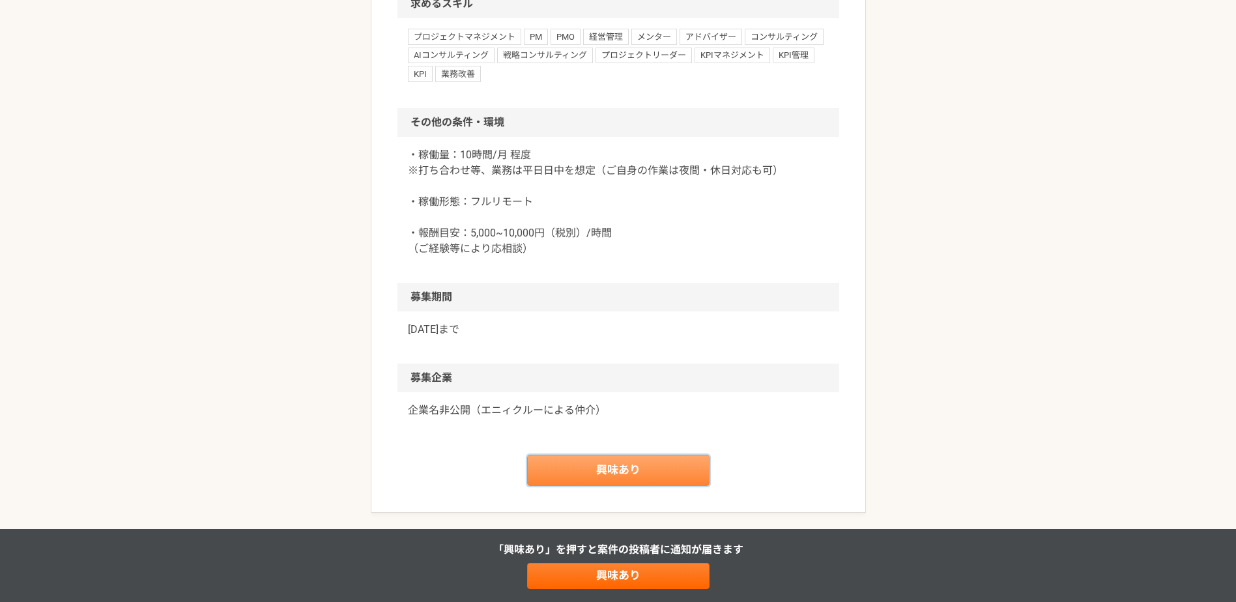
click at [599, 470] on link "興味あり" at bounding box center [618, 470] width 182 height 31
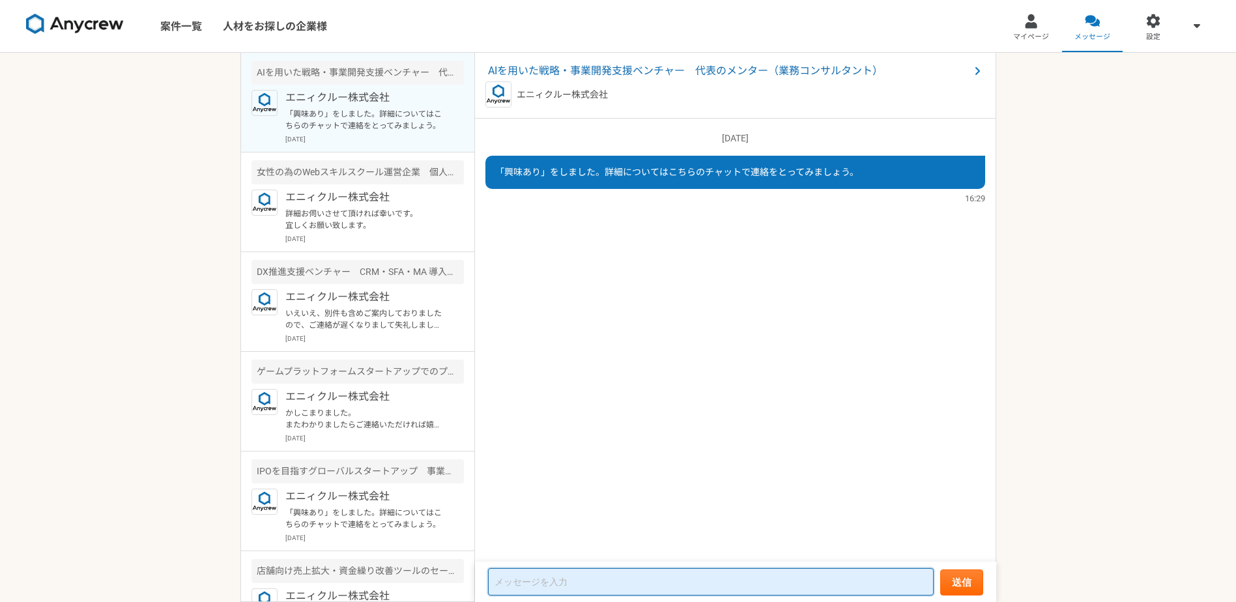
click at [547, 574] on textarea at bounding box center [711, 581] width 446 height 27
type textarea "詳細お伺いさせて頂ければ幸いです。 宜しくお願い致します。"
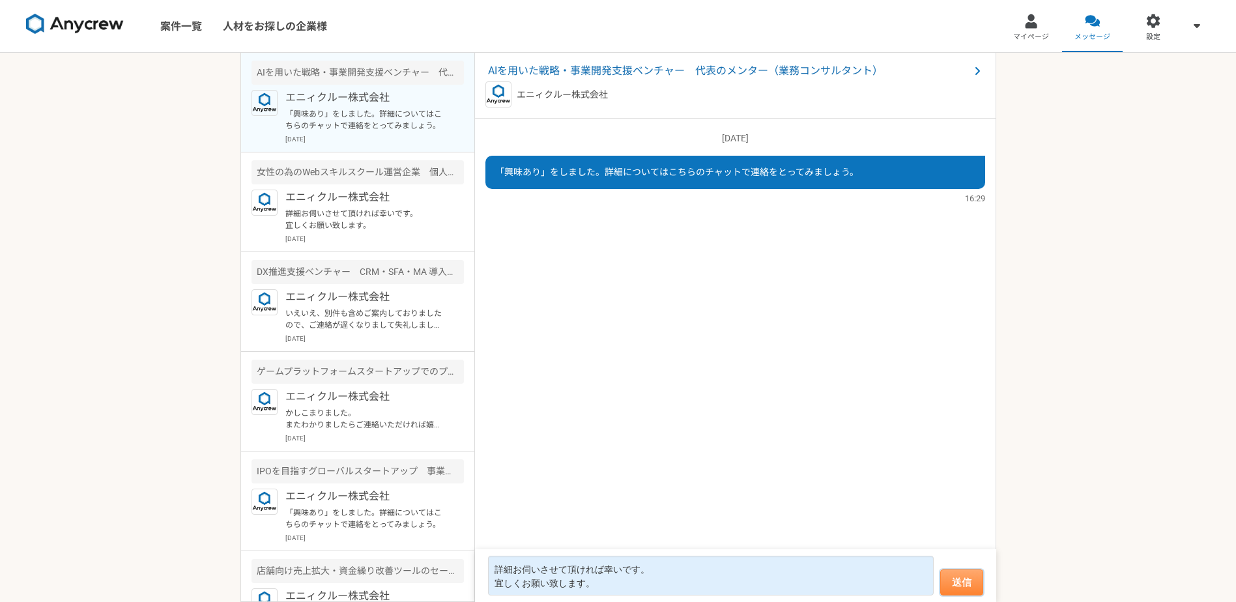
click at [954, 574] on button "送信" at bounding box center [961, 582] width 43 height 26
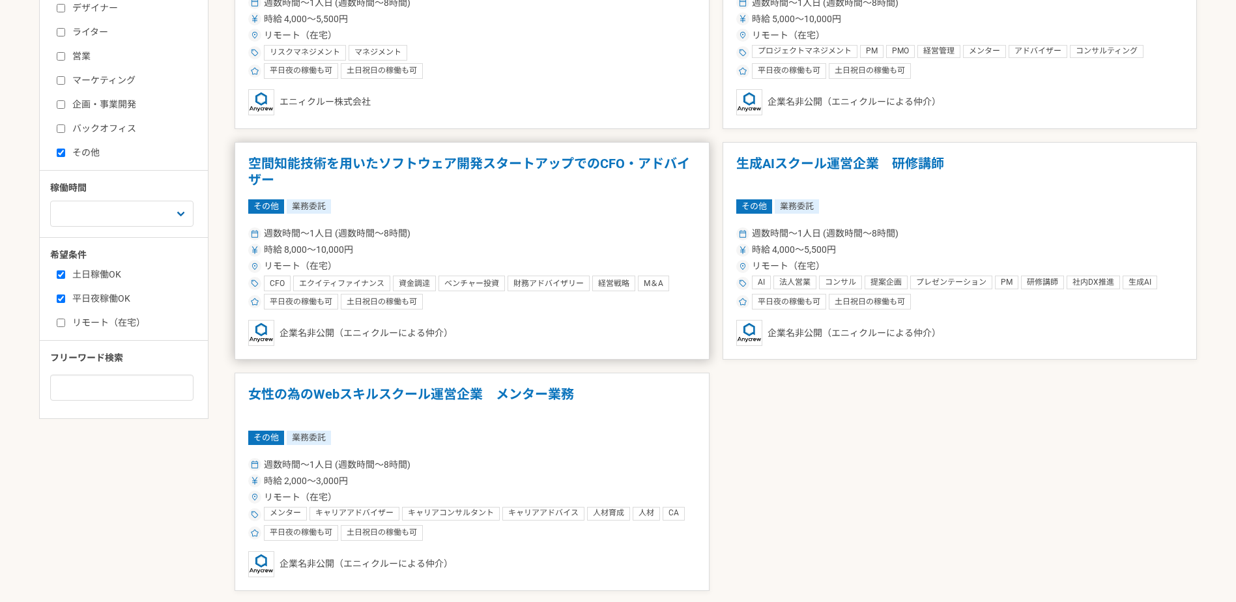
scroll to position [435, 0]
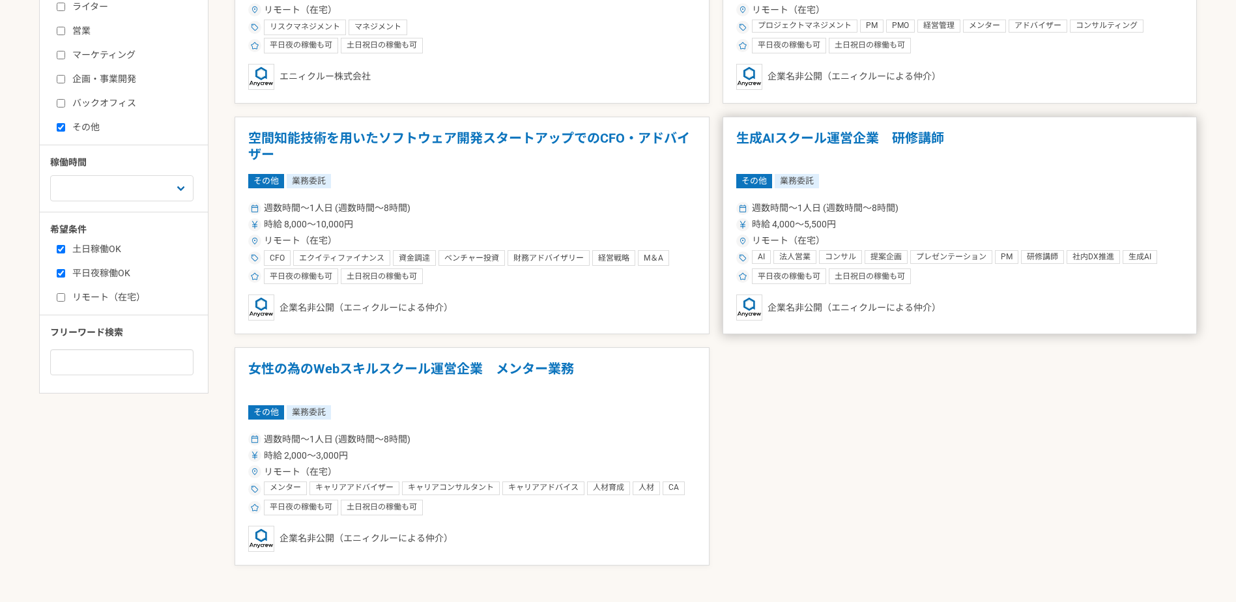
click at [811, 231] on span "時給 4,000〜5,500円" at bounding box center [794, 225] width 84 height 14
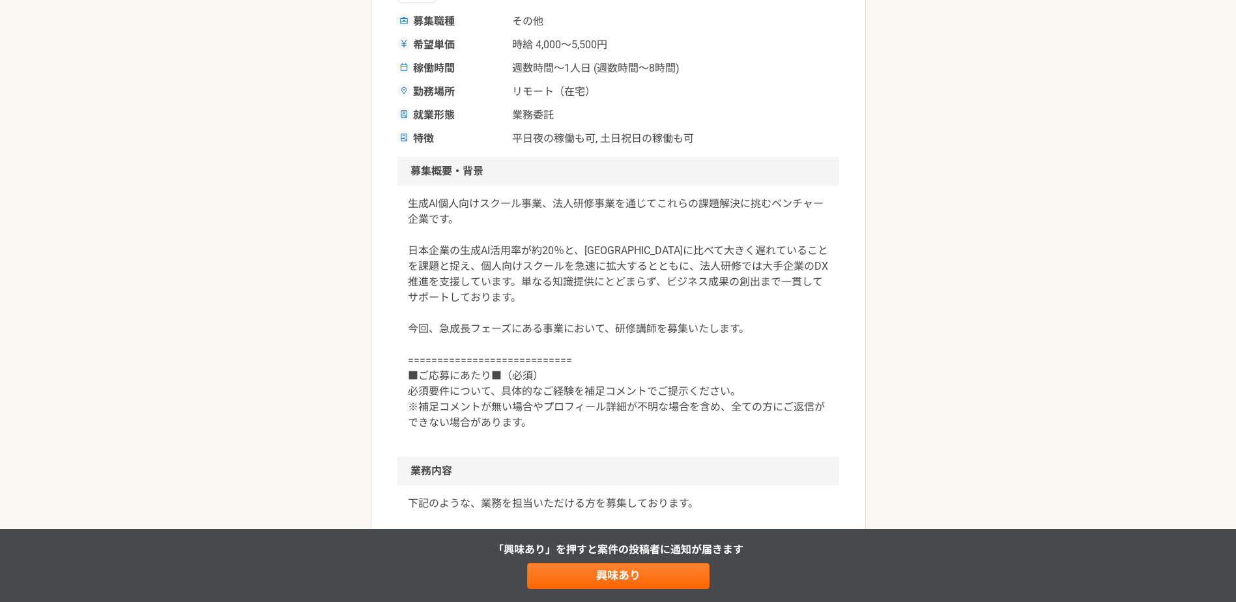
scroll to position [326, 0]
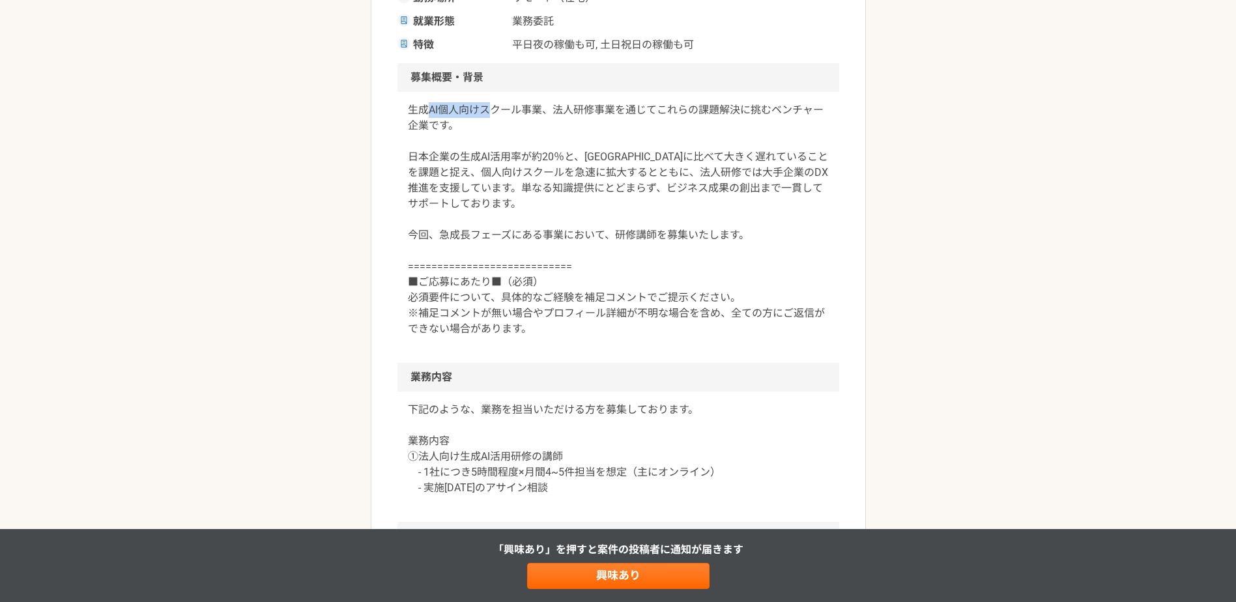
drag, startPoint x: 429, startPoint y: 105, endPoint x: 575, endPoint y: 121, distance: 146.2
click at [571, 121] on p "生成AI個人向けスクール事業、法人研修事業を通じてこれらの課題解決に挑むベンチャー企業です。 日本企業の生成AI活用率が約20％と、[GEOGRAPHIC_D…" at bounding box center [618, 219] width 421 height 235
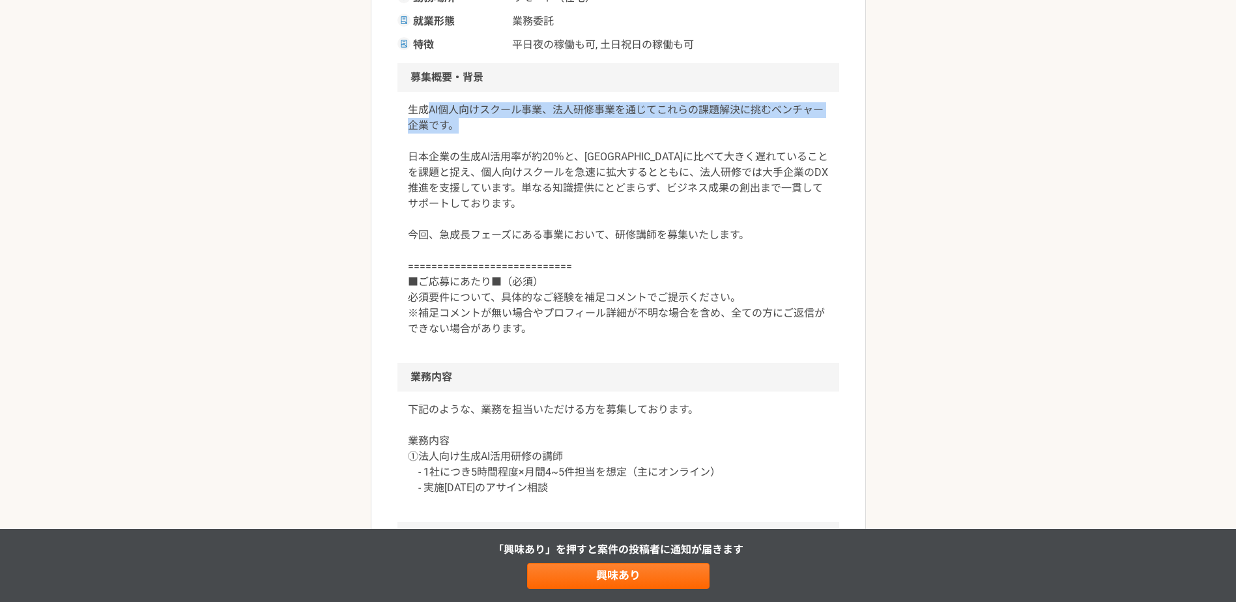
drag, startPoint x: 575, startPoint y: 121, endPoint x: 581, endPoint y: 123, distance: 6.6
click at [581, 123] on p "生成AI個人向けスクール事業、法人研修事業を通じてこれらの課題解決に挑むベンチャー企業です。 日本企業の生成AI活用率が約20％と、[GEOGRAPHIC_D…" at bounding box center [618, 219] width 421 height 235
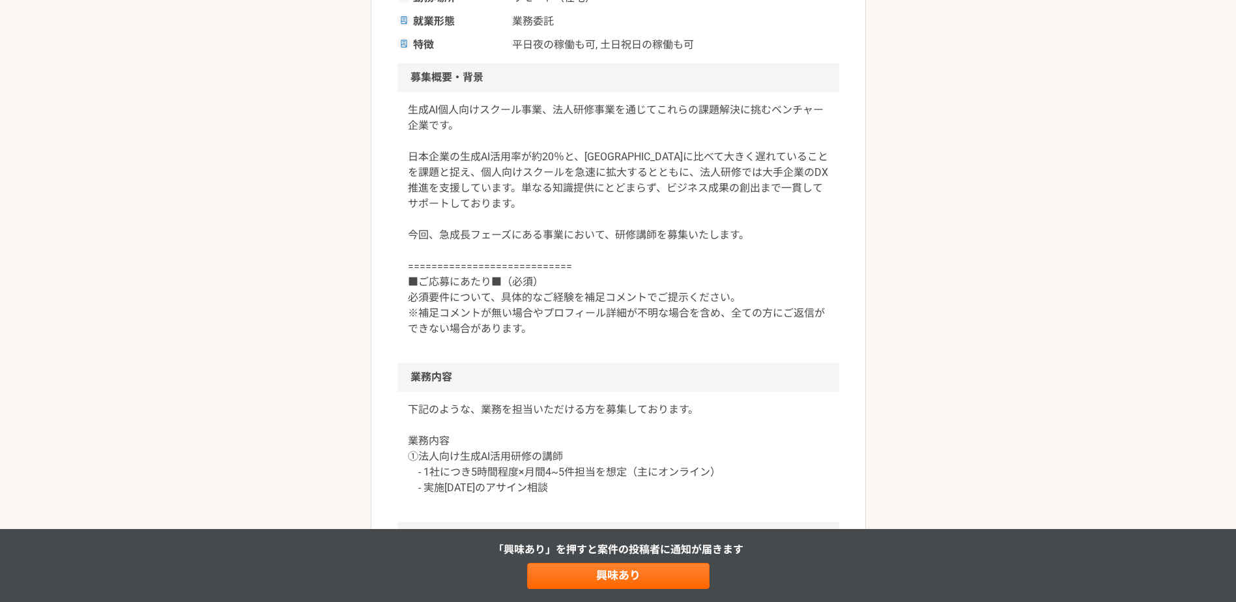
scroll to position [435, 0]
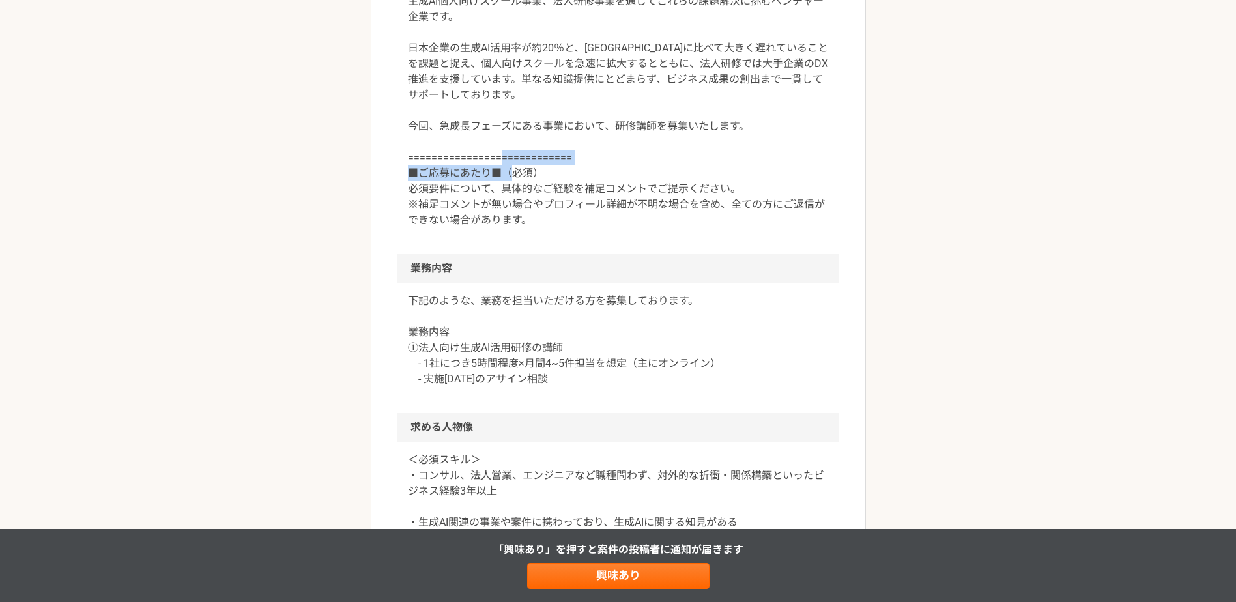
drag, startPoint x: 447, startPoint y: 169, endPoint x: 527, endPoint y: 201, distance: 86.3
click at [524, 199] on p "生成AI個人向けスクール事業、法人研修事業を通じてこれらの課題解決に挑むベンチャー企業です。 日本企業の生成AI活用率が約20％と、[GEOGRAPHIC_D…" at bounding box center [618, 110] width 421 height 235
drag, startPoint x: 527, startPoint y: 201, endPoint x: 536, endPoint y: 212, distance: 13.9
click at [536, 212] on p "生成AI個人向けスクール事業、法人研修事業を通じてこれらの課題解決に挑むベンチャー企業です。 日本企業の生成AI活用率が約20％と、[GEOGRAPHIC_D…" at bounding box center [618, 110] width 421 height 235
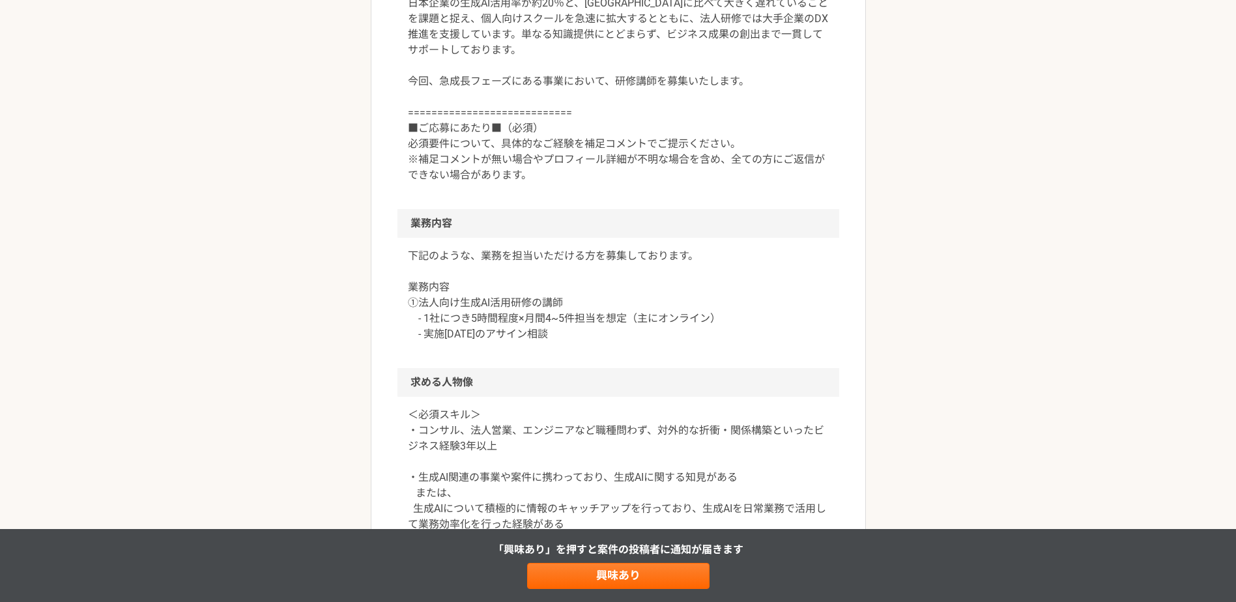
scroll to position [543, 0]
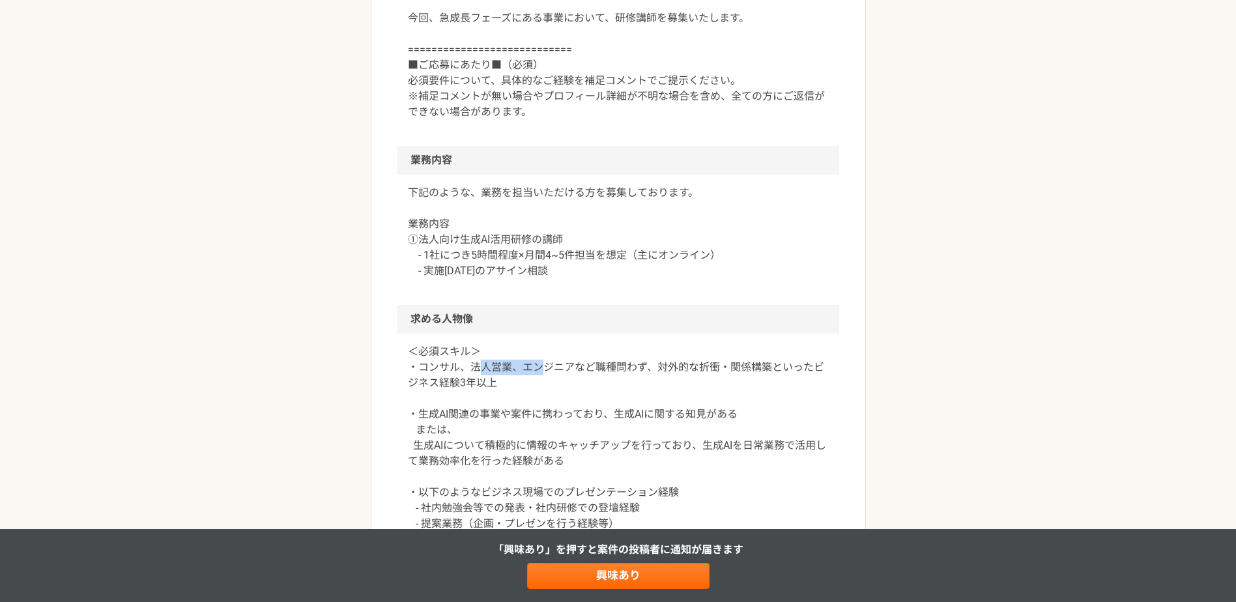
drag, startPoint x: 482, startPoint y: 363, endPoint x: 571, endPoint y: 368, distance: 89.4
click at [568, 368] on p "＜必須スキル＞ ・コンサル、法人営業、エンジニアなど職種問わず、対外的な折衝・関係構築といったビジネス経験3年以上 ・生成AI関連の事業や案件に携わっており、…" at bounding box center [618, 484] width 421 height 281
drag, startPoint x: 571, startPoint y: 368, endPoint x: 576, endPoint y: 377, distance: 10.5
click at [576, 377] on p "＜必須スキル＞ ・コンサル、法人営業、エンジニアなど職種問わず、対外的な折衝・関係構築といったビジネス経験3年以上 ・生成AI関連の事業や案件に携わっており、…" at bounding box center [618, 484] width 421 height 281
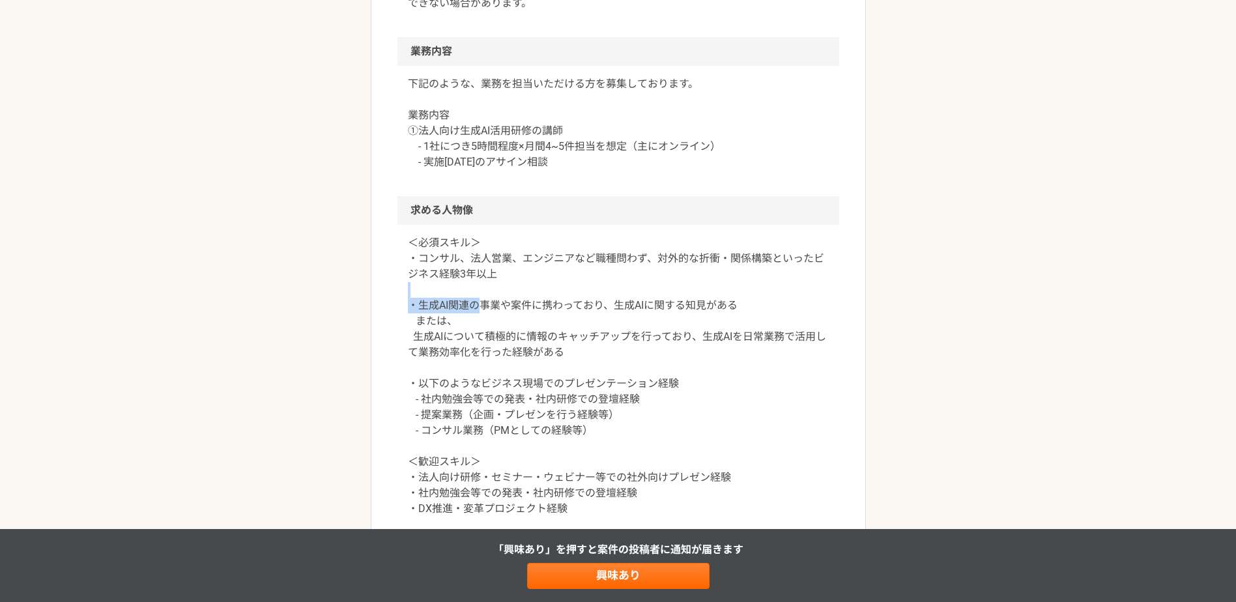
drag, startPoint x: 432, startPoint y: 297, endPoint x: 505, endPoint y: 312, distance: 74.5
click at [502, 311] on p "＜必須スキル＞ ・コンサル、法人営業、エンジニアなど職種問わず、対外的な折衝・関係構築といったビジネス経験3年以上 ・生成AI関連の事業や案件に携わっており、…" at bounding box center [618, 375] width 421 height 281
drag, startPoint x: 505, startPoint y: 312, endPoint x: 511, endPoint y: 320, distance: 9.8
click at [513, 319] on p "＜必須スキル＞ ・コンサル、法人営業、エンジニアなど職種問わず、対外的な折衝・関係構築といったビジネス経験3年以上 ・生成AI関連の事業や案件に携わっており、…" at bounding box center [618, 375] width 421 height 281
drag, startPoint x: 431, startPoint y: 328, endPoint x: 615, endPoint y: 338, distance: 184.7
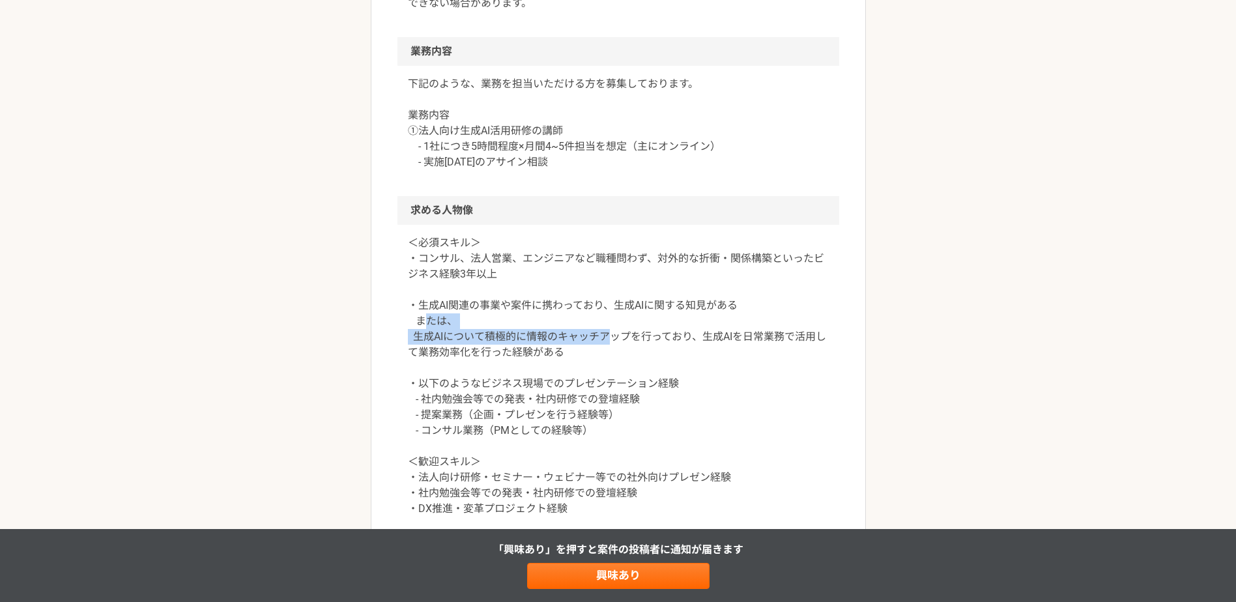
click at [615, 338] on p "＜必須スキル＞ ・コンサル、法人営業、エンジニアなど職種問わず、対外的な折衝・関係構築といったビジネス経験3年以上 ・生成AI関連の事業や案件に携わっており、…" at bounding box center [618, 375] width 421 height 281
drag, startPoint x: 615, startPoint y: 338, endPoint x: 609, endPoint y: 342, distance: 7.0
click at [609, 342] on p "＜必須スキル＞ ・コンサル、法人営業、エンジニアなど職種問わず、対外的な折衝・関係構築といったビジネス経験3年以上 ・生成AI関連の事業や案件に携わっており、…" at bounding box center [618, 375] width 421 height 281
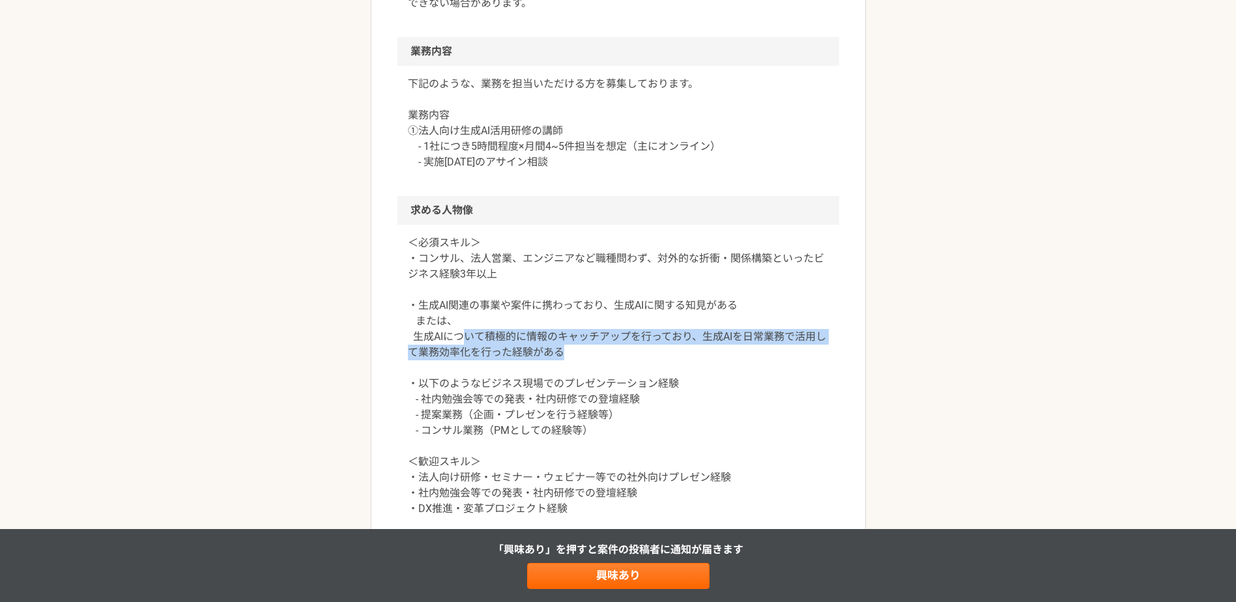
drag, startPoint x: 580, startPoint y: 349, endPoint x: 465, endPoint y: 343, distance: 115.5
click at [465, 343] on p "＜必須スキル＞ ・コンサル、法人営業、エンジニアなど職種問わず、対外的な折衝・関係構築といったビジネス経験3年以上 ・生成AI関連の事業や案件に携わっており、…" at bounding box center [618, 375] width 421 height 281
drag, startPoint x: 465, startPoint y: 343, endPoint x: 512, endPoint y: 359, distance: 49.7
click at [512, 359] on p "＜必須スキル＞ ・コンサル、法人営業、エンジニアなど職種問わず、対外的な折衝・関係構築といったビジネス経験3年以上 ・生成AI関連の事業や案件に携わっており、…" at bounding box center [618, 375] width 421 height 281
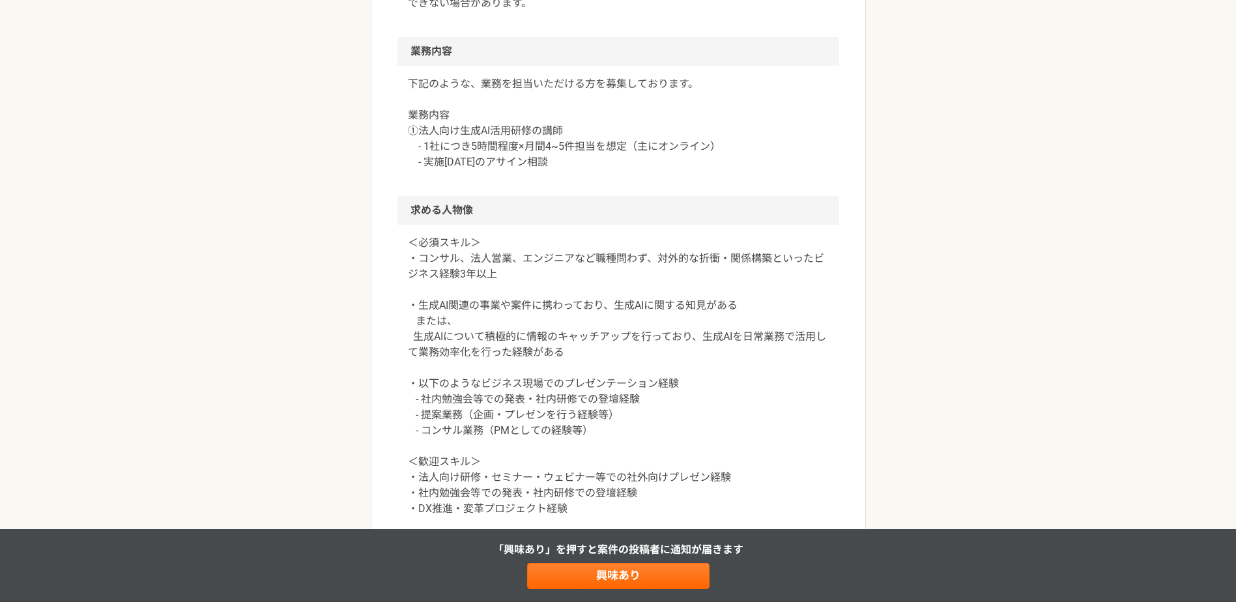
click at [555, 390] on p "＜必須スキル＞ ・コンサル、法人営業、エンジニアなど職種問わず、対外的な折衝・関係構築といったビジネス経験3年以上 ・生成AI関連の事業や案件に携わっており、…" at bounding box center [618, 375] width 421 height 281
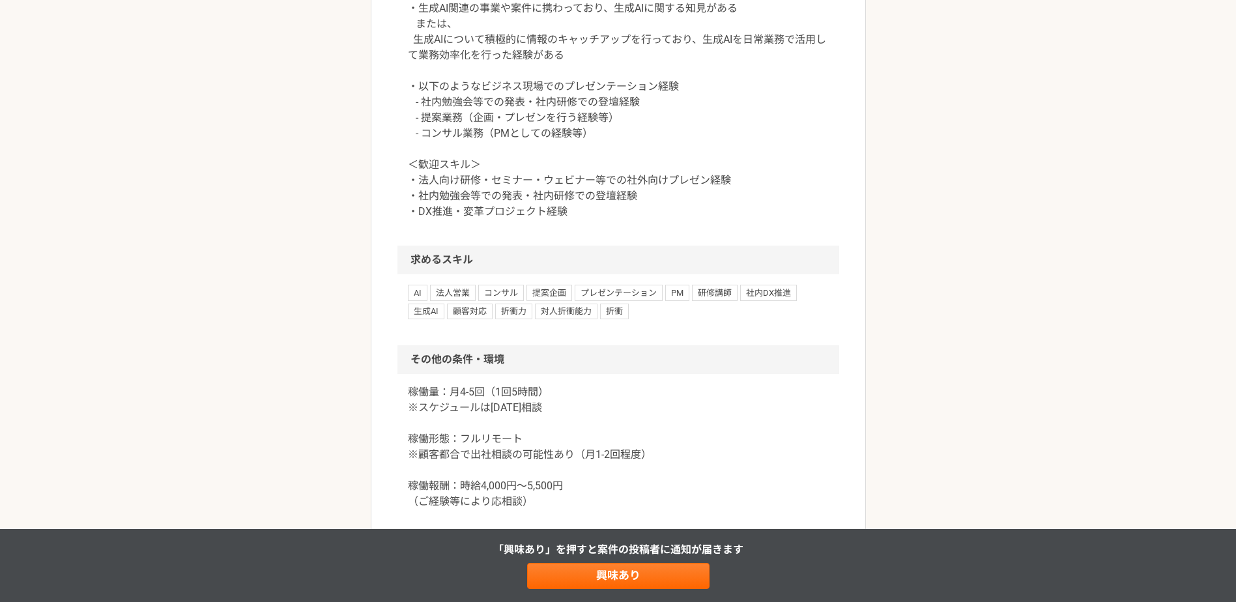
scroll to position [977, 0]
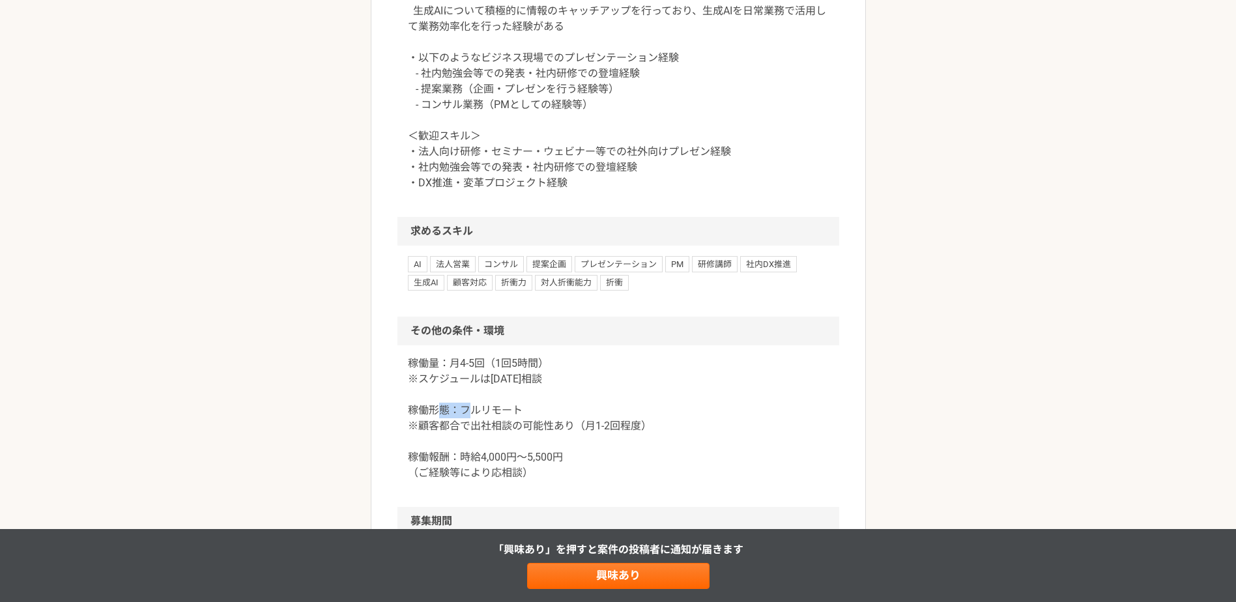
drag, startPoint x: 462, startPoint y: 409, endPoint x: 504, endPoint y: 409, distance: 41.7
click at [502, 409] on p "稼働量：月4-5回（1回5時間） ※スケジュールは[DATE]相談 稼働形態：フルリモート ※顧客都合で出社相談の可能性あり（月1-2回程度） 稼働報酬：時給…" at bounding box center [618, 418] width 421 height 125
drag, startPoint x: 504, startPoint y: 409, endPoint x: 513, endPoint y: 425, distance: 19.0
click at [513, 425] on p "稼働量：月4-5回（1回5時間） ※スケジュールは[DATE]相談 稼働形態：フルリモート ※顧客都合で出社相談の可能性あり（月1-2回程度） 稼働報酬：時給…" at bounding box center [618, 418] width 421 height 125
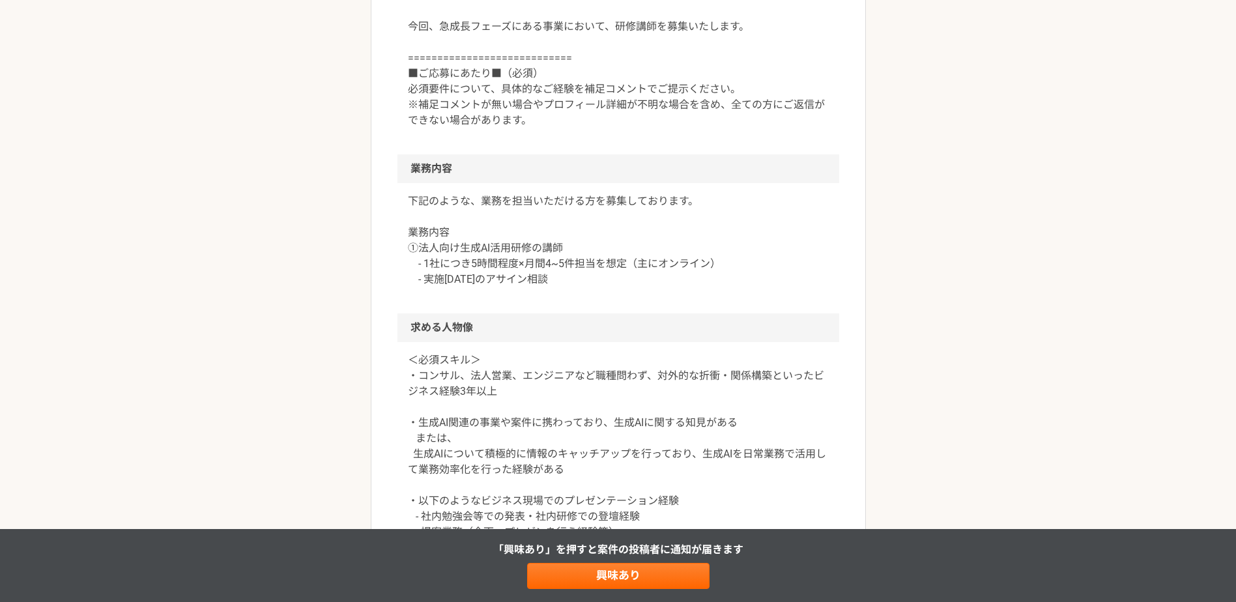
scroll to position [435, 0]
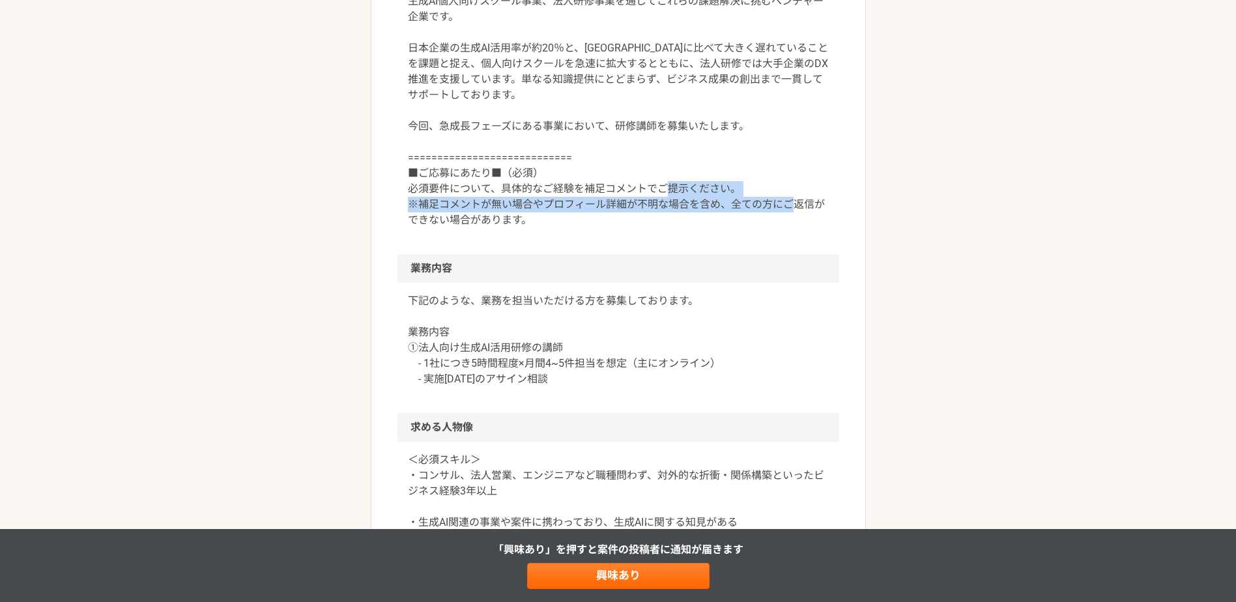
drag, startPoint x: 536, startPoint y: 220, endPoint x: 474, endPoint y: 206, distance: 63.5
click at [474, 206] on p "生成AI個人向けスクール事業、法人研修事業を通じてこれらの課題解決に挑むベンチャー企業です。 日本企業の生成AI活用率が約20％と、[GEOGRAPHIC_D…" at bounding box center [618, 110] width 421 height 235
drag, startPoint x: 474, startPoint y: 206, endPoint x: 550, endPoint y: 227, distance: 78.6
click at [550, 227] on p "生成AI個人向けスクール事業、法人研修事業を通じてこれらの課題解決に挑むベンチャー企業です。 日本企業の生成AI活用率が約20％と、[GEOGRAPHIC_D…" at bounding box center [618, 110] width 421 height 235
click at [570, 252] on div "生成AI個人向けスクール事業、法人研修事業を通じてこれらの課題解決に挑むベンチャー企業です。 日本企業の生成AI活用率が約20％と、[GEOGRAPHIC_D…" at bounding box center [618, 118] width 442 height 271
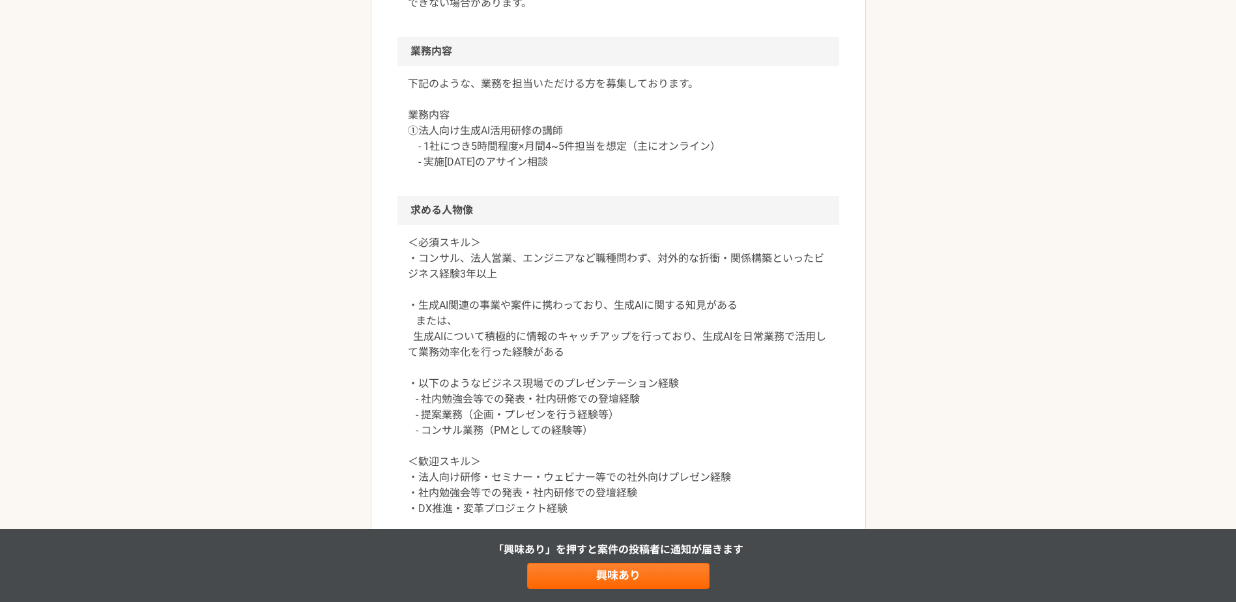
scroll to position [760, 0]
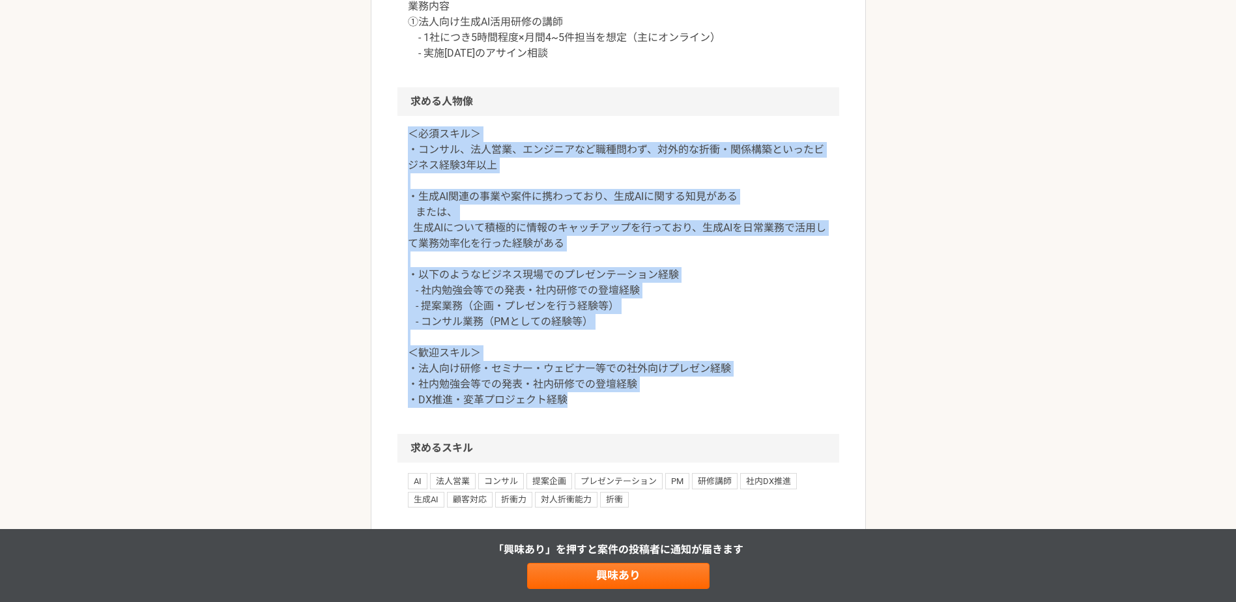
drag, startPoint x: 587, startPoint y: 402, endPoint x: 403, endPoint y: 130, distance: 328.9
click at [403, 130] on div "＜必須スキル＞ ・コンサル、法人営業、エンジニアなど職種問わず、対外的な折衝・関係構築といったビジネス経験3年以上 ・生成AI関連の事業や案件に携わっており、…" at bounding box center [618, 275] width 442 height 318
copy p "＜必須スキル＞ ・コンサル、法人営業、エンジニアなど職種問わず、対外的な折衝・関係構築といったビジネス経験3年以上 ・生成AI関連の事業や案件に携わっており、…"
click at [584, 571] on link "興味あり" at bounding box center [618, 576] width 182 height 26
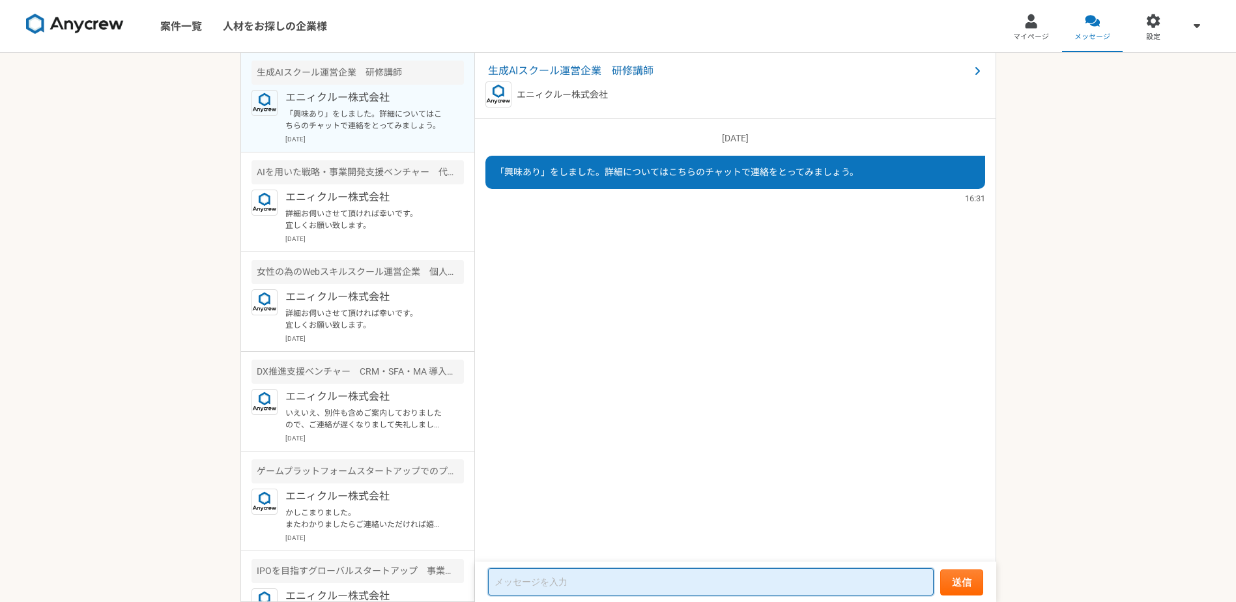
click at [574, 576] on textarea at bounding box center [711, 581] width 446 height 27
paste textarea "＜必須スキル＞ ・コンサル、法人営業、エンジニアなど職種問わず、対外的な折衝・関係構築といったビジネス経験3年以上 ・生成AI関連の事業や案件に携わっており、…"
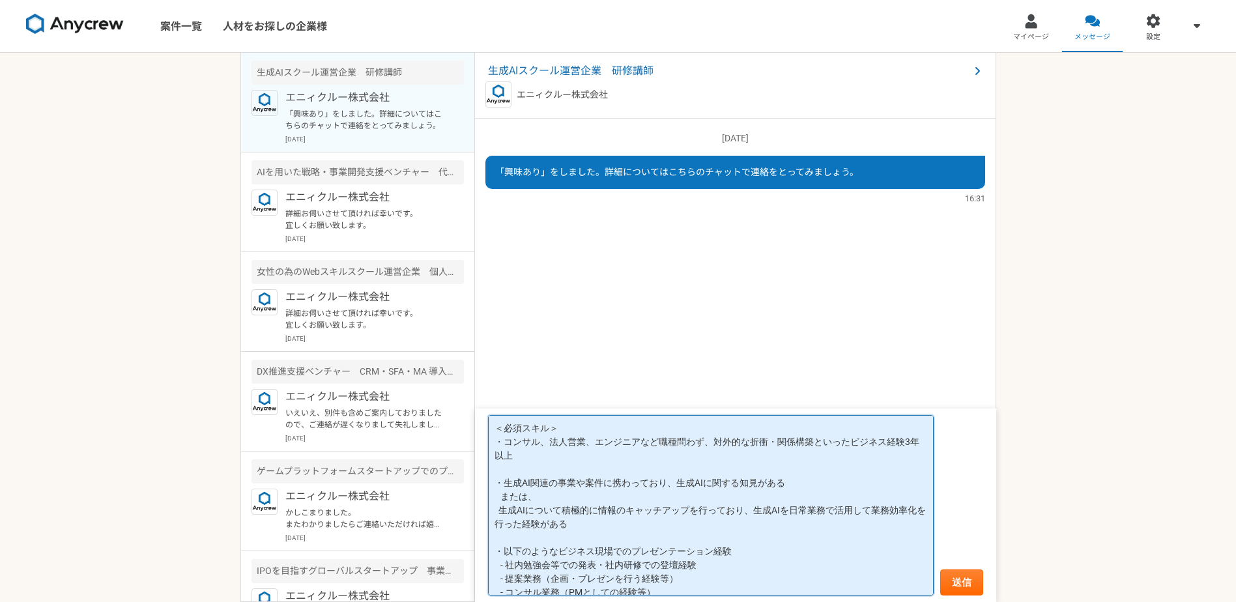
click at [637, 454] on textarea "＜必須スキル＞ ・コンサル、法人営業、エンジニアなど職種問わず、対外的な折衝・関係構築といったビジネス経験3年以上 ・生成AI関連の事業や案件に携わっており、…" at bounding box center [711, 505] width 446 height 180
click at [610, 495] on textarea "＜必須スキル＞ ・コンサル、法人営業、エンジニアなど職種問わず、対外的な折衝・関係構築といったビジネス経験3年以上　⇒〇 ・生成AI関連の事業や案件に携わって…" at bounding box center [711, 505] width 446 height 180
click at [614, 523] on textarea "＜必須スキル＞ ・コンサル、法人営業、エンジニアなど職種問わず、対外的な折衝・関係構築といったビジネス経験3年以上　⇒〇 ・生成AI関連の事業や案件に携わって…" at bounding box center [711, 505] width 446 height 180
click at [577, 462] on textarea "＜必須スキル＞ ・コンサル、法人営業、エンジニアなど職種問わず、対外的な折衝・関係構築といったビジネス経験3年以上　⇒〇 ・生成AI関連の事業や案件に携わって…" at bounding box center [711, 505] width 446 height 180
click at [529, 453] on textarea "＜必須スキル＞ ・コンサル、法人営業、エンジニアなど職種問わず、対外的な折衝・関係構築といったビジネス経験3年以上　⇒〇　法人営業経験は5年程度経験しておりま…" at bounding box center [711, 505] width 446 height 180
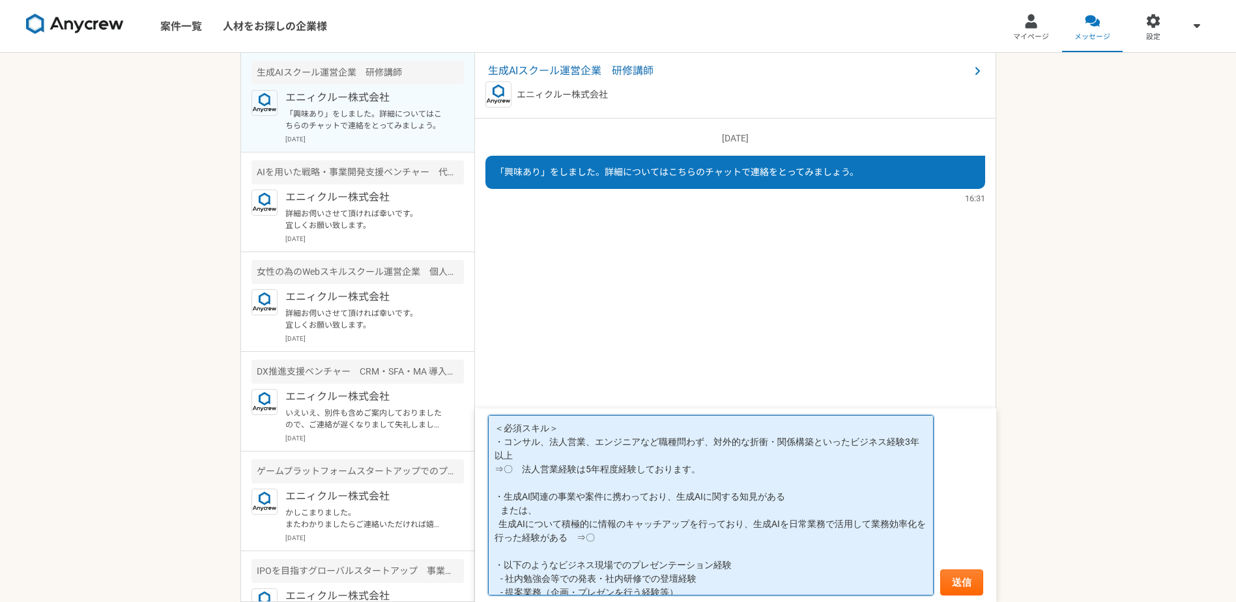
click at [695, 470] on textarea "＜必須スキル＞ ・コンサル、法人営業、エンジニアなど職種問わず、対外的な折衝・関係構築といったビジネス経験3年以上 ⇒〇　法人営業経験は5年程度経験しておりま…" at bounding box center [711, 505] width 446 height 180
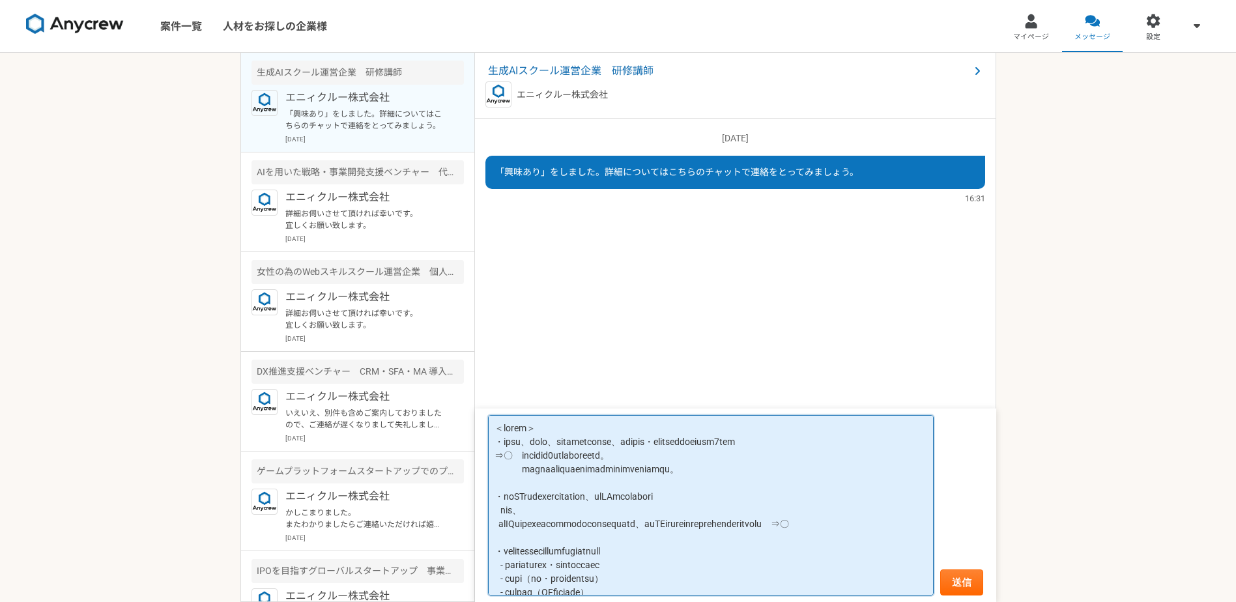
click at [588, 552] on textarea at bounding box center [711, 505] width 446 height 180
click at [544, 567] on textarea at bounding box center [711, 505] width 446 height 180
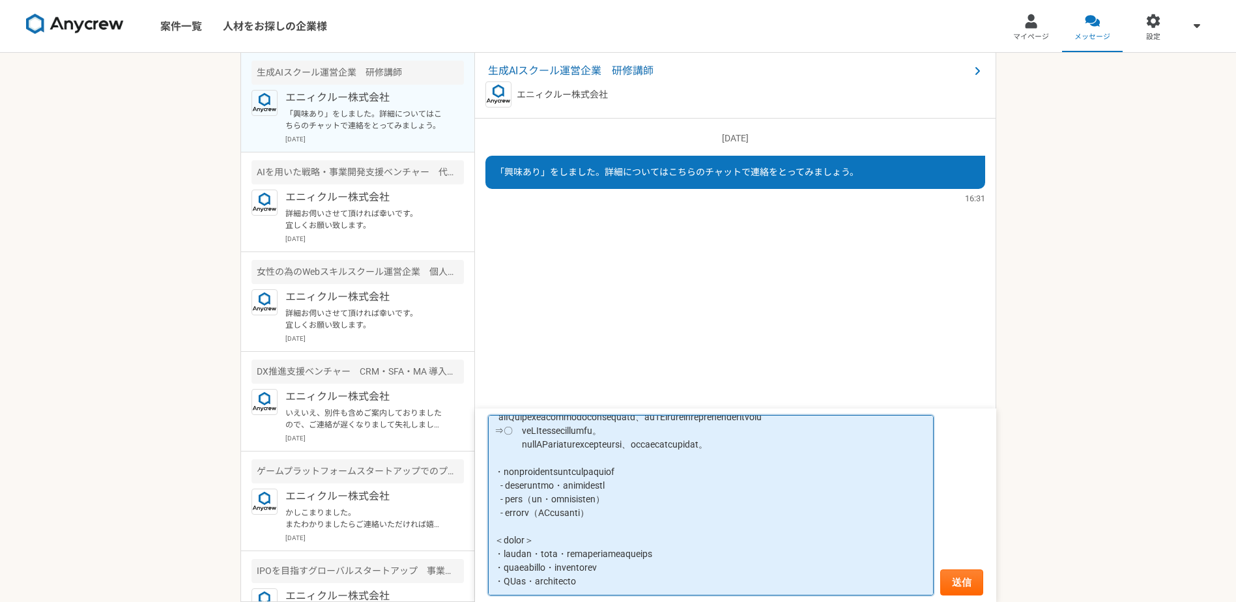
scroll to position [134, 0]
click at [672, 513] on textarea at bounding box center [711, 505] width 446 height 180
click at [801, 554] on textarea at bounding box center [711, 505] width 446 height 180
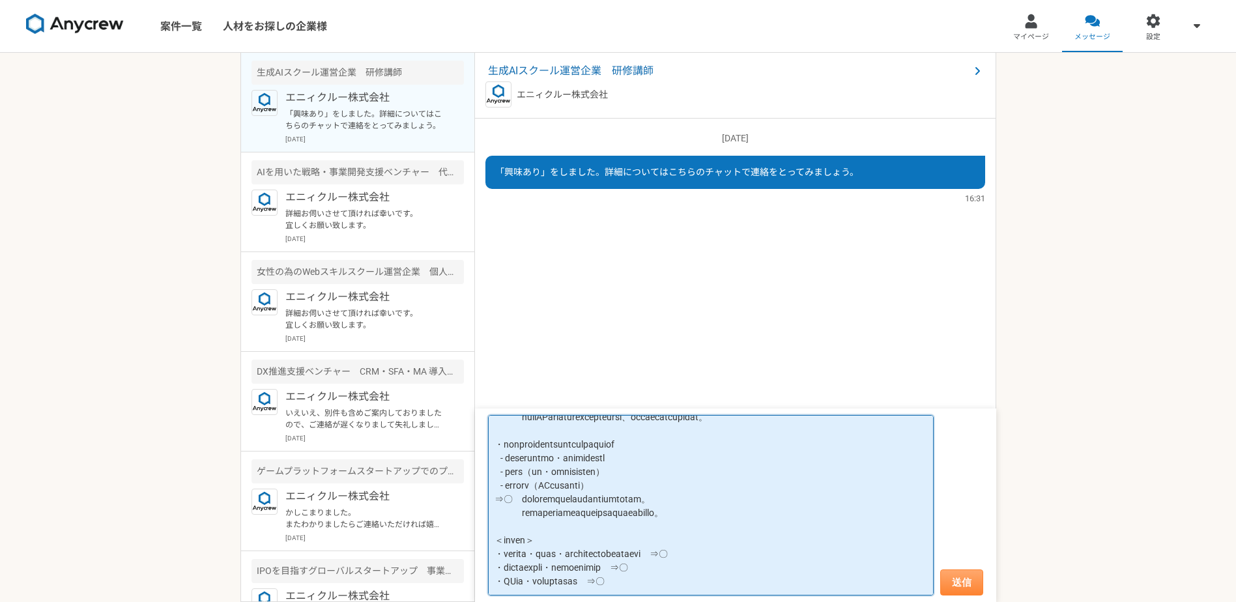
type textarea "＜lorem＞ ・ipsu、dolo、sitametconse、adipis・elitseddoeiusm6tem ⇒〇　incidid4utlaboreet…"
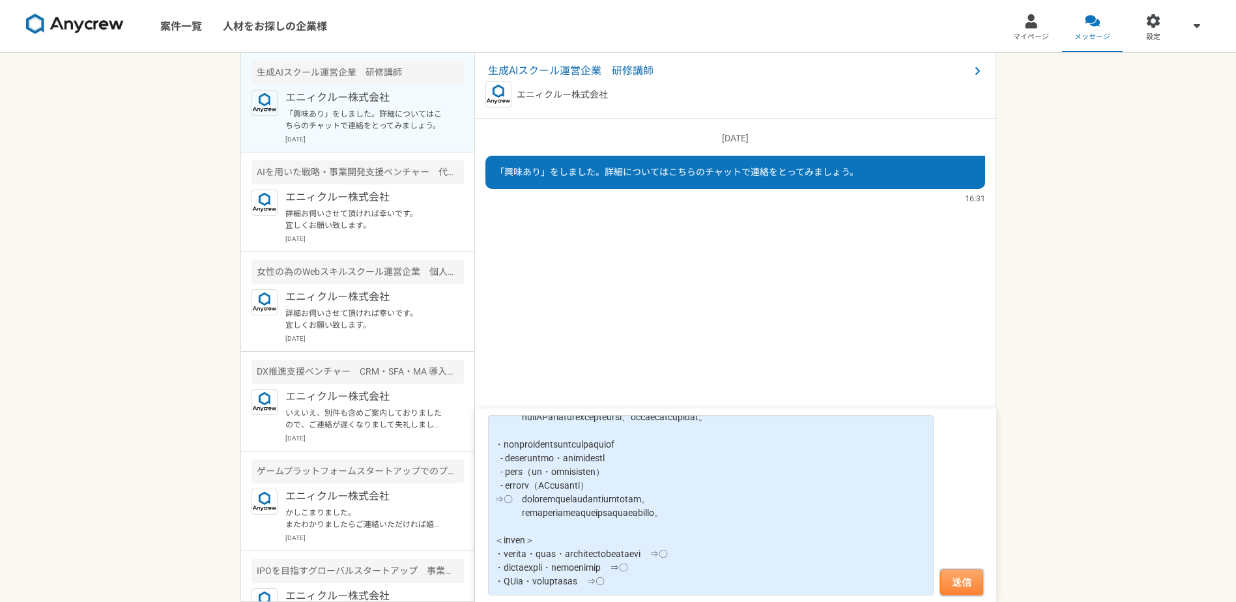
click at [972, 575] on button "送信" at bounding box center [961, 582] width 43 height 26
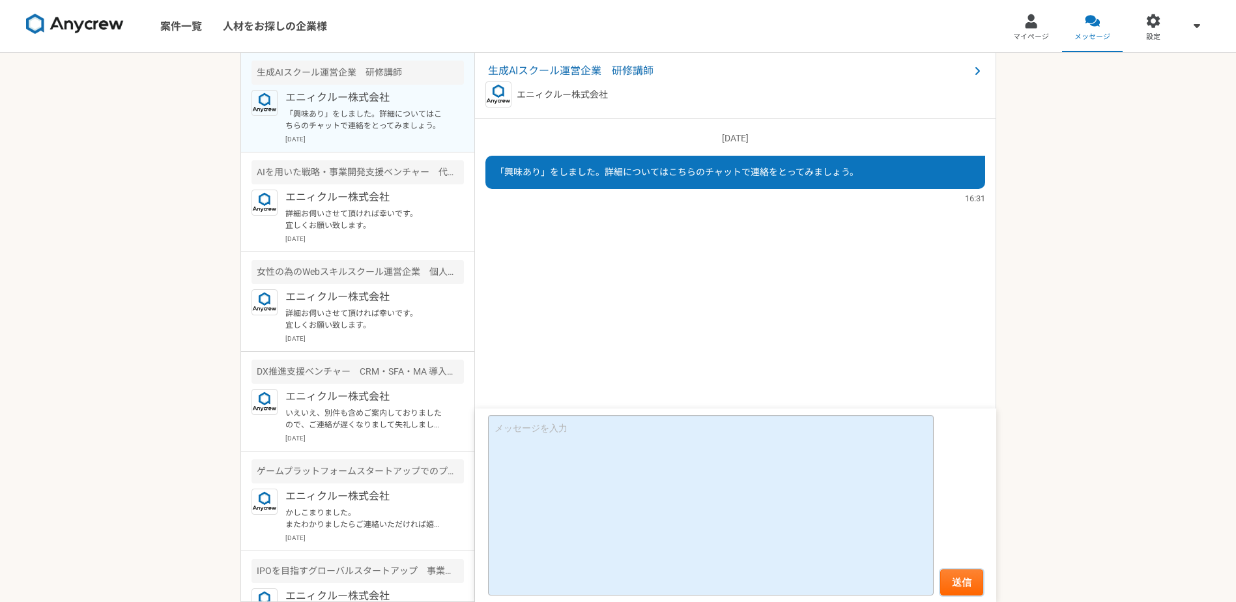
scroll to position [41, 0]
